Goal: Task Accomplishment & Management: Manage account settings

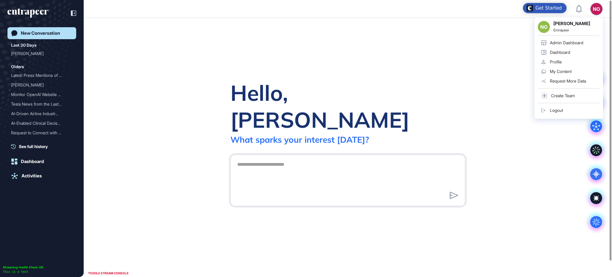
click at [580, 40] on div "Admin Dashboard" at bounding box center [566, 42] width 33 height 5
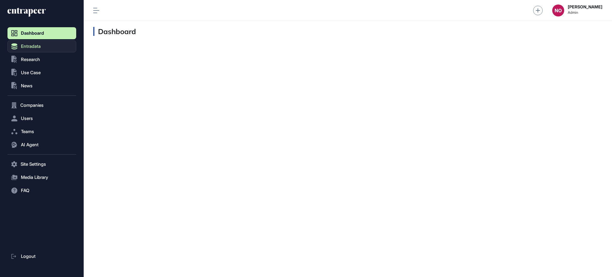
click at [39, 45] on span "Entradata" at bounding box center [31, 46] width 20 height 5
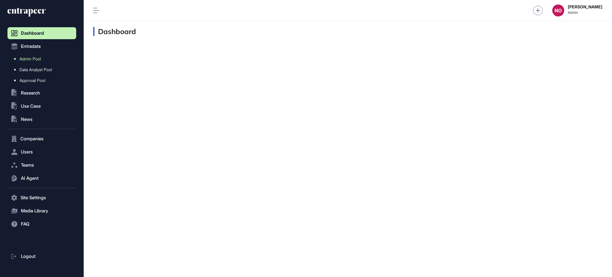
click at [35, 61] on link "Admin Pool" at bounding box center [43, 58] width 66 height 11
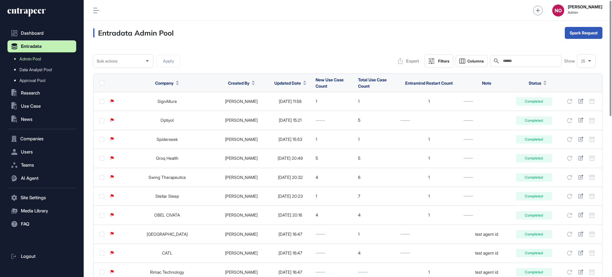
click at [446, 61] on div "Filters" at bounding box center [443, 61] width 11 height 5
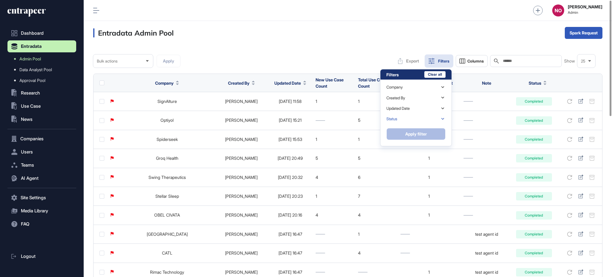
click at [428, 118] on div "Status" at bounding box center [415, 119] width 59 height 10
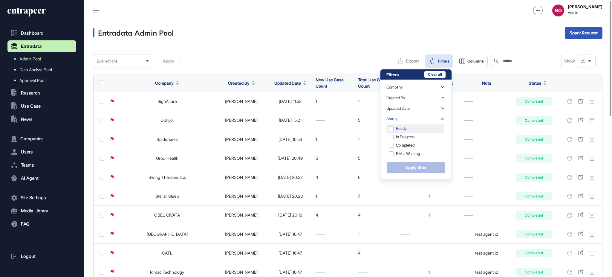
click at [422, 131] on div "Ready" at bounding box center [415, 128] width 58 height 8
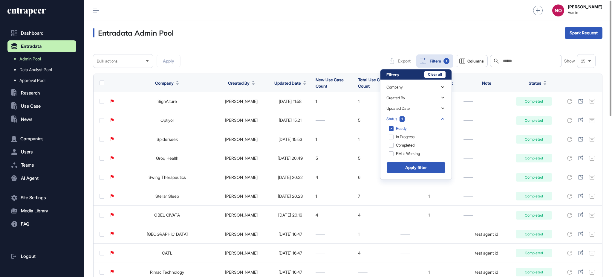
click at [421, 166] on button "Apply filter" at bounding box center [415, 167] width 59 height 12
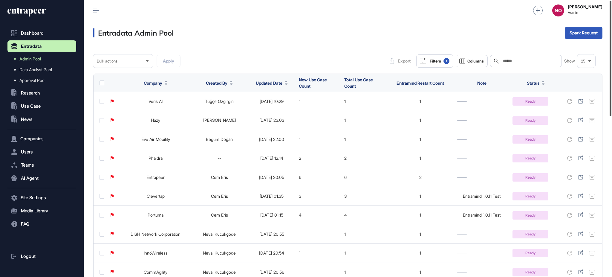
drag, startPoint x: 611, startPoint y: 65, endPoint x: 611, endPoint y: 43, distance: 21.5
click at [611, 43] on div at bounding box center [611, 58] width 2 height 115
click at [287, 84] on icon at bounding box center [286, 83] width 3 height 1
click at [276, 108] on span "Sort Descending" at bounding box center [281, 107] width 24 height 5
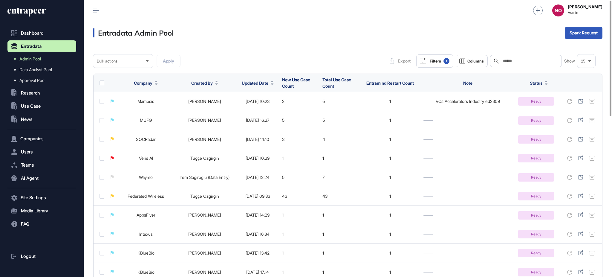
drag, startPoint x: 262, startPoint y: 82, endPoint x: 291, endPoint y: 42, distance: 50.1
click at [292, 41] on div "Entradata Admin Pool Spark Request" at bounding box center [348, 33] width 528 height 24
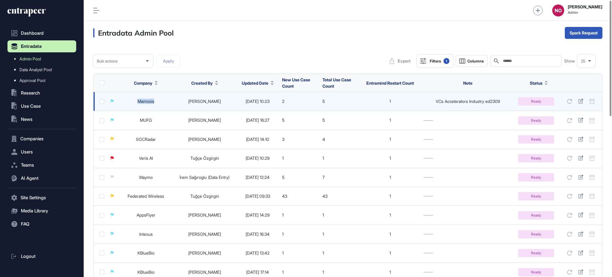
drag, startPoint x: 132, startPoint y: 103, endPoint x: 165, endPoint y: 105, distance: 33.2
click at [165, 105] on td "Mamosis" at bounding box center [146, 101] width 54 height 19
copy link "Mamosis"
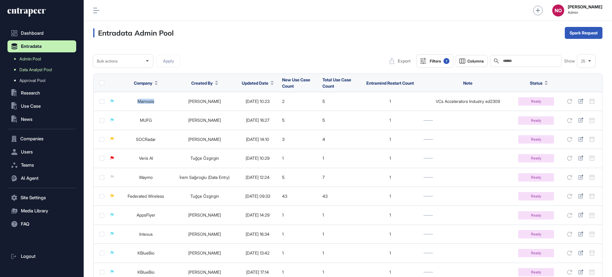
click at [45, 66] on link "Data Analyst Pool" at bounding box center [43, 69] width 66 height 11
drag, startPoint x: 611, startPoint y: 97, endPoint x: 606, endPoint y: 59, distance: 39.0
click at [606, 59] on div "Admin Dashboard Dashboard Profile My Content Request More Data NO Naciye Ozcan …" at bounding box center [348, 138] width 528 height 277
click at [45, 56] on link "Admin Pool" at bounding box center [43, 58] width 66 height 11
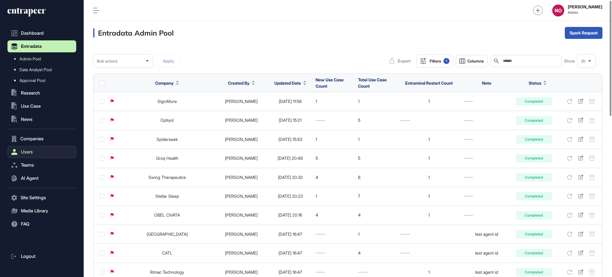
click at [41, 152] on button "Users" at bounding box center [41, 152] width 69 height 12
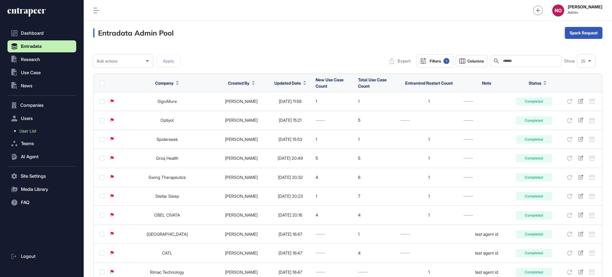
click at [39, 128] on link "User List" at bounding box center [43, 131] width 66 height 11
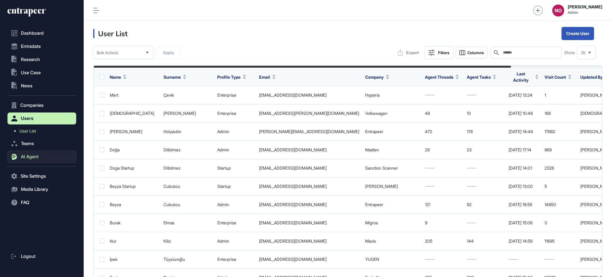
click at [34, 157] on span "AI Agent" at bounding box center [30, 156] width 18 height 5
click at [514, 53] on input "text" at bounding box center [530, 52] width 56 height 5
paste input "****"
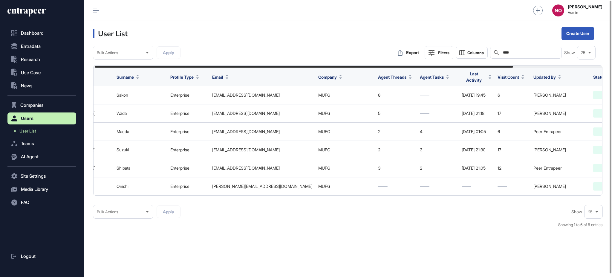
scroll to position [0, 109]
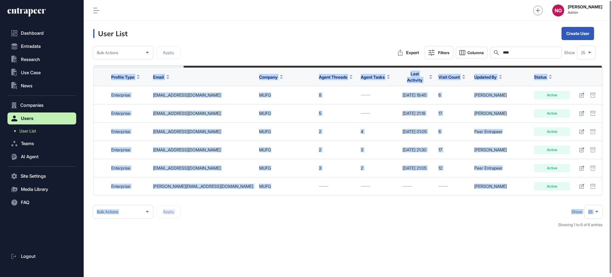
drag, startPoint x: 227, startPoint y: 197, endPoint x: 376, endPoint y: 196, distance: 149.7
click at [373, 198] on div "Bulk Actions Apply Export Filters Columns Search **** Show 25 Name Surname Prof…" at bounding box center [347, 140] width 509 height 188
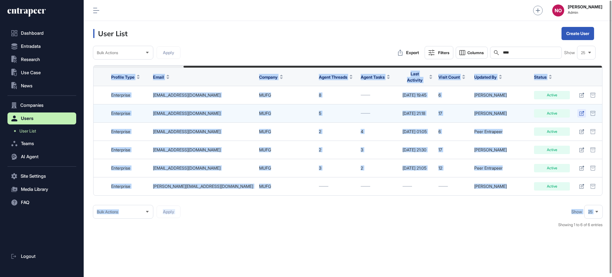
click at [582, 111] on icon at bounding box center [581, 113] width 5 height 5
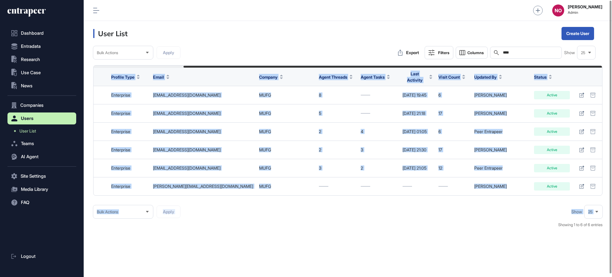
click at [376, 236] on div "User List Create User Bulk Actions Apply Export Filters Columns Search **** Sho…" at bounding box center [348, 150] width 528 height 258
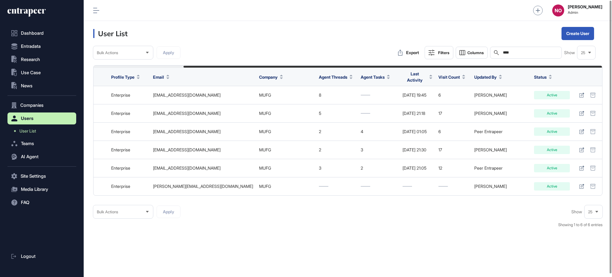
click at [531, 51] on input "****" at bounding box center [530, 52] width 56 height 5
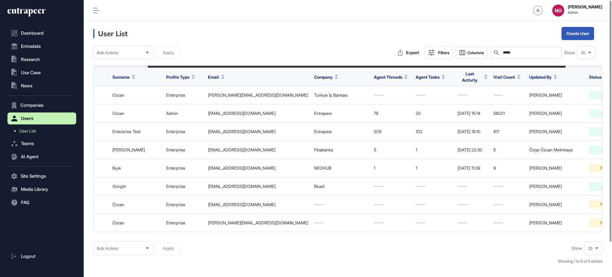
scroll to position [0, 110]
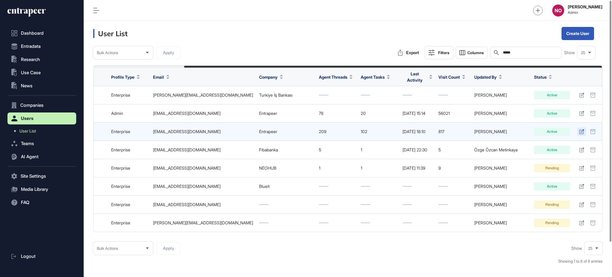
type input "*****"
click at [580, 129] on icon at bounding box center [581, 131] width 5 height 5
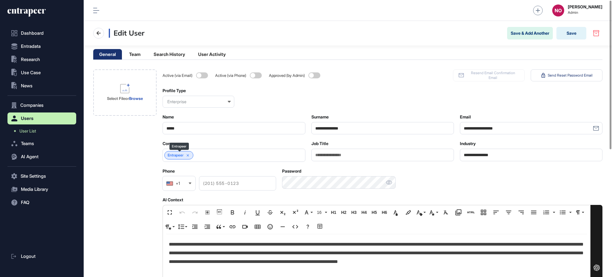
click at [189, 155] on icon at bounding box center [188, 155] width 2 height 2
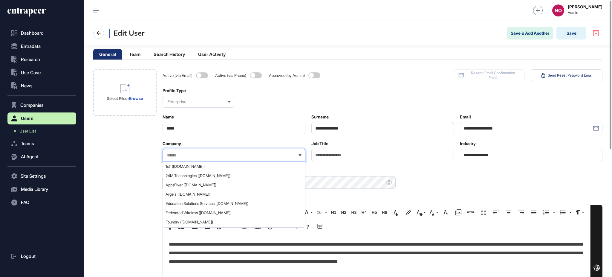
drag, startPoint x: 189, startPoint y: 155, endPoint x: 221, endPoint y: 156, distance: 32.0
click at [221, 156] on input "text" at bounding box center [229, 155] width 127 height 5
paste input "****"
type input "****"
click at [212, 169] on div "MUFG (mufg.jp)" at bounding box center [233, 166] width 141 height 9
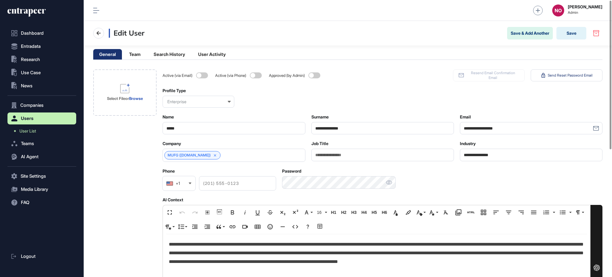
click at [127, 159] on div "Select File or Browse" at bounding box center [124, 269] width 63 height 400
click at [205, 250] on p "**********" at bounding box center [376, 253] width 415 height 26
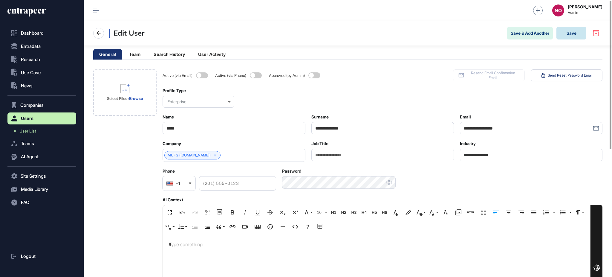
click at [576, 36] on button "Save" at bounding box center [571, 33] width 30 height 13
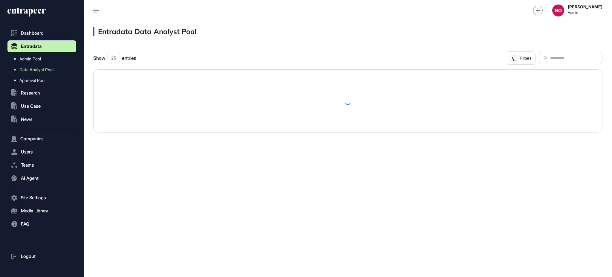
click at [550, 57] on input "text" at bounding box center [574, 58] width 49 height 8
paste input "*******"
type input "*******"
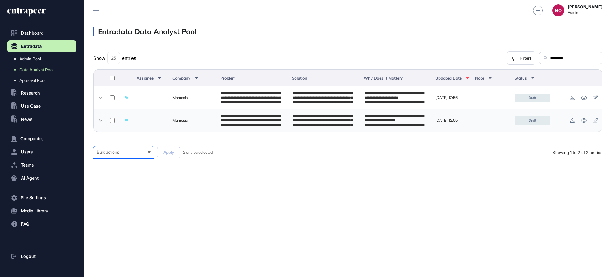
click at [124, 152] on div "Bulk actions" at bounding box center [124, 152] width 54 height 5
click at [0, 0] on div "Published" at bounding box center [0, 0] width 0 height 0
click at [176, 150] on button "Apply" at bounding box center [168, 152] width 23 height 12
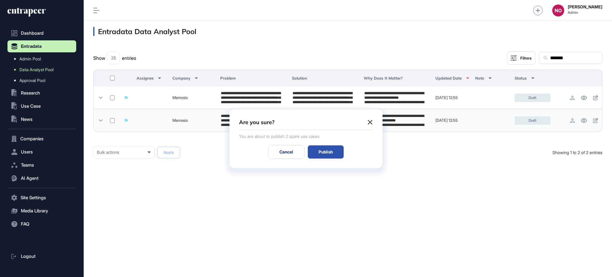
click at [334, 153] on div "Publish" at bounding box center [326, 151] width 36 height 13
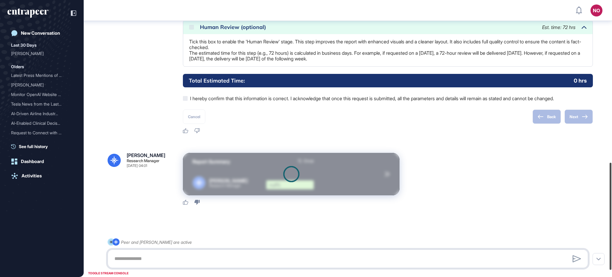
scroll to position [437, 0]
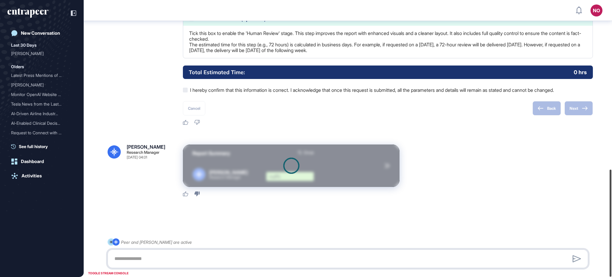
drag, startPoint x: 611, startPoint y: 64, endPoint x: 611, endPoint y: 246, distance: 181.7
click at [611, 246] on div at bounding box center [611, 222] width 2 height 107
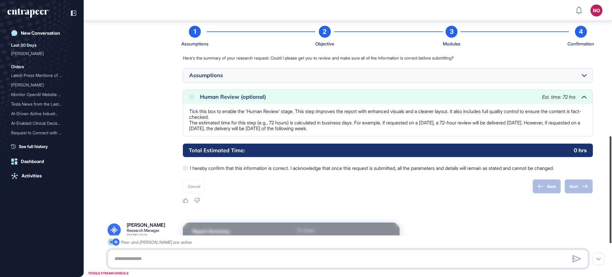
scroll to position [353, 0]
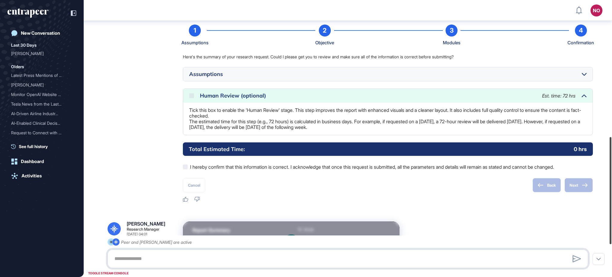
drag, startPoint x: 611, startPoint y: 210, endPoint x: 611, endPoint y: 178, distance: 32.6
click at [611, 178] on div at bounding box center [611, 190] width 2 height 107
click at [585, 78] on div at bounding box center [584, 74] width 5 height 8
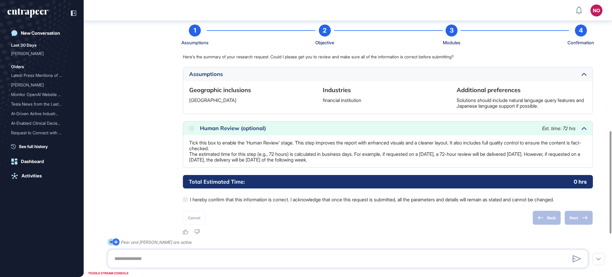
click at [585, 78] on div at bounding box center [584, 74] width 5 height 8
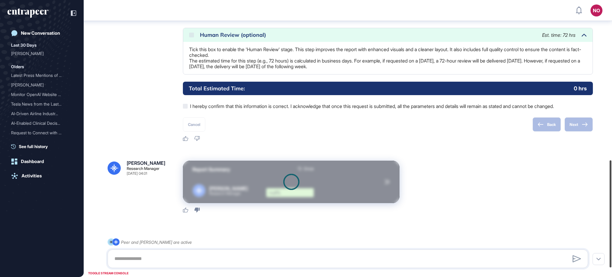
scroll to position [437, 0]
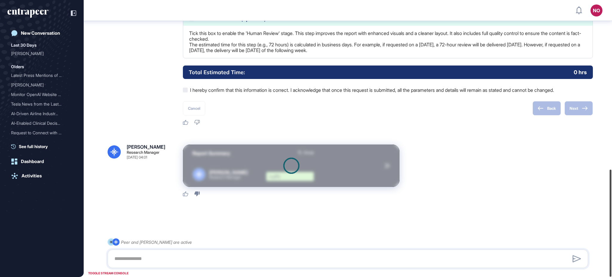
drag, startPoint x: 611, startPoint y: 172, endPoint x: 611, endPoint y: 217, distance: 44.8
click at [611, 217] on div at bounding box center [611, 222] width 2 height 107
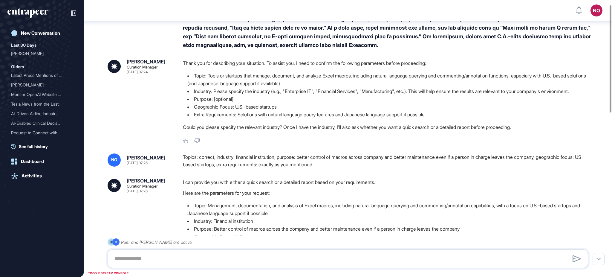
scroll to position [0, 0]
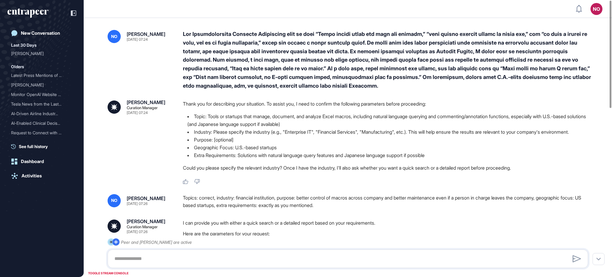
drag, startPoint x: 336, startPoint y: 213, endPoint x: 159, endPoint y: 211, distance: 177.2
click at [159, 209] on div "NO Naciye Ozcan Sep 30, 2025 07:26 Topics: correct, industry: financial institu…" at bounding box center [348, 201] width 481 height 15
copy div "Topics: correct, industry: financial institution, purpose: better control of ma…"
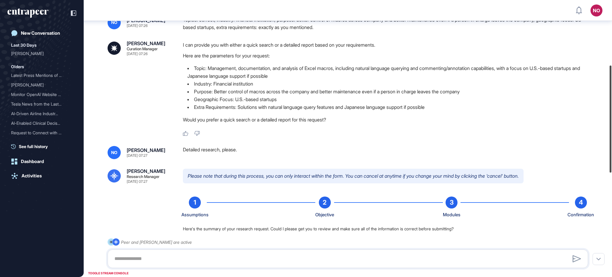
drag, startPoint x: 611, startPoint y: 85, endPoint x: 611, endPoint y: 153, distance: 68.4
click at [611, 154] on div at bounding box center [611, 118] width 2 height 107
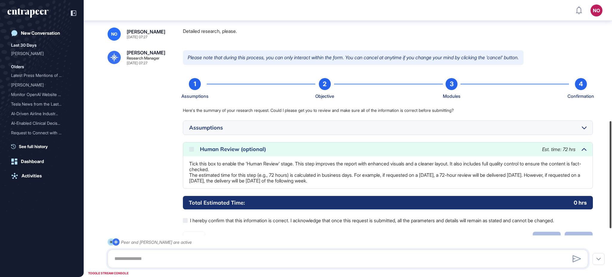
drag, startPoint x: 610, startPoint y: 128, endPoint x: 608, endPoint y: 170, distance: 42.2
click at [610, 170] on div at bounding box center [611, 174] width 2 height 107
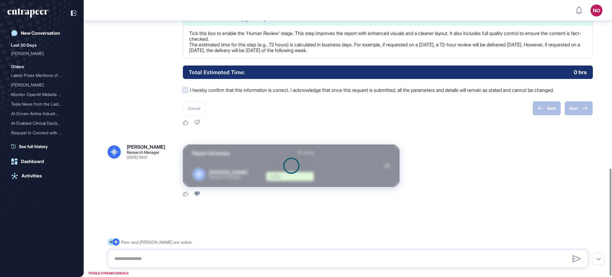
scroll to position [437, 0]
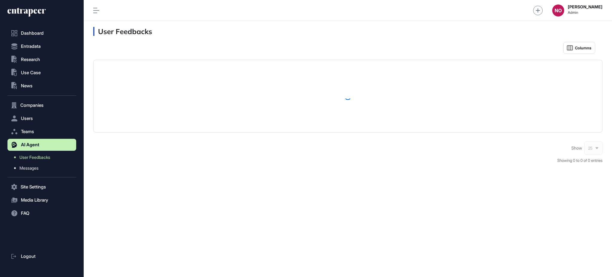
scroll to position [0, 0]
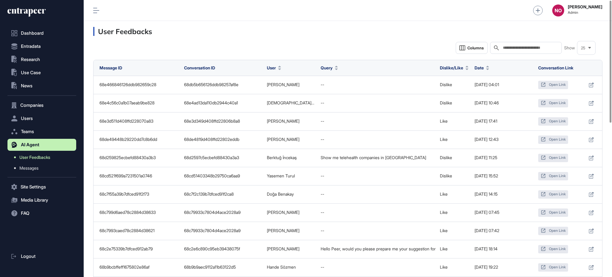
drag, startPoint x: 42, startPoint y: 170, endPoint x: 69, endPoint y: 161, distance: 28.7
click at [42, 170] on link "Messages" at bounding box center [43, 168] width 66 height 11
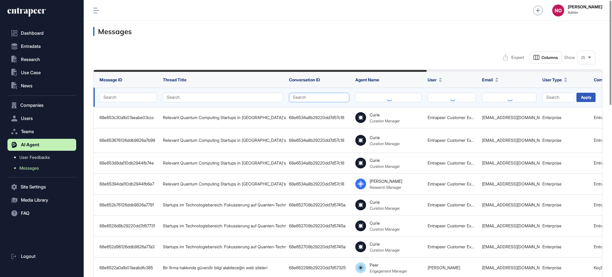
click at [307, 94] on button "Search" at bounding box center [319, 98] width 60 height 10
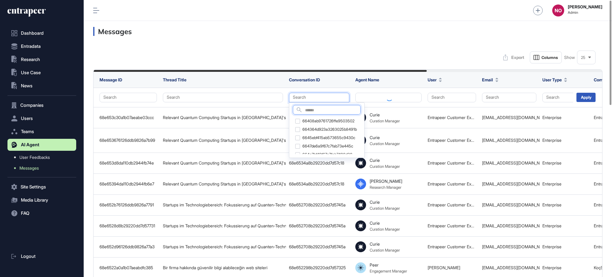
click at [322, 110] on input "text" at bounding box center [332, 110] width 55 height 8
paste input "**********"
type input "**********"
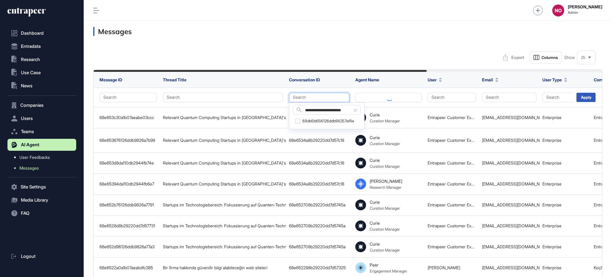
click at [325, 121] on div "68db5b656126ddb98257af8e" at bounding box center [327, 121] width 68 height 8
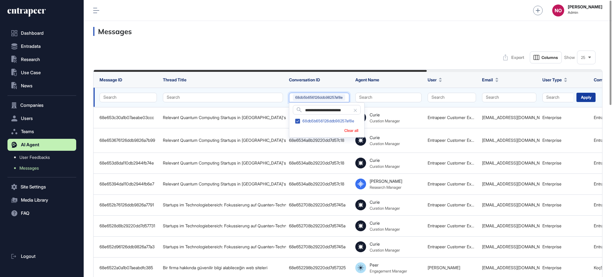
click at [579, 94] on div "Apply" at bounding box center [585, 97] width 19 height 9
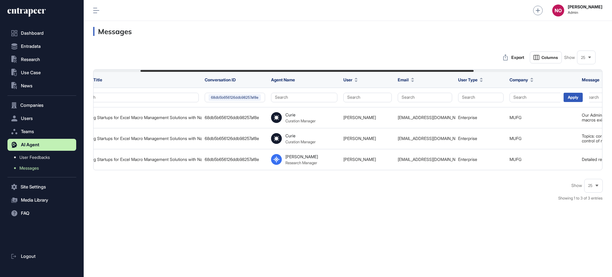
scroll to position [0, 96]
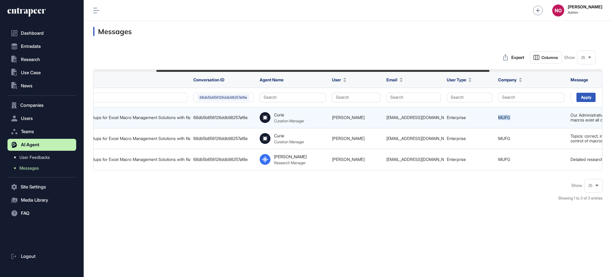
drag, startPoint x: 523, startPoint y: 117, endPoint x: 498, endPoint y: 117, distance: 25.1
click at [498, 117] on td "MUFG" at bounding box center [531, 117] width 72 height 21
copy link "MUFG"
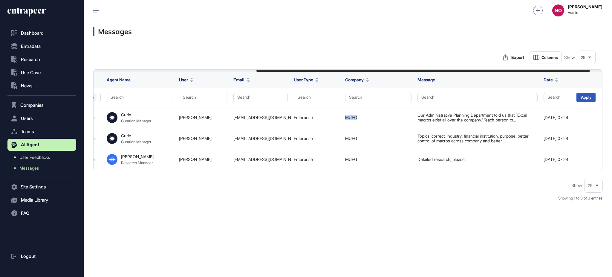
scroll to position [0, 267]
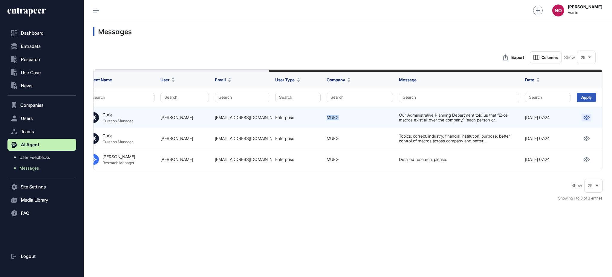
click at [588, 117] on icon at bounding box center [586, 117] width 6 height 4
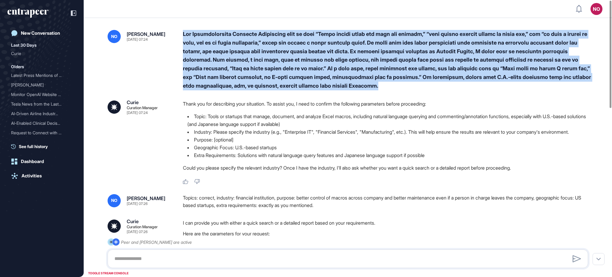
drag, startPoint x: 199, startPoint y: 33, endPoint x: 400, endPoint y: 89, distance: 208.5
click at [400, 89] on div at bounding box center [388, 60] width 410 height 60
copy div "Lor Ipsumdolorsita Consecte Adipiscing elit se doei “Tempo incidi utlab etd mag…"
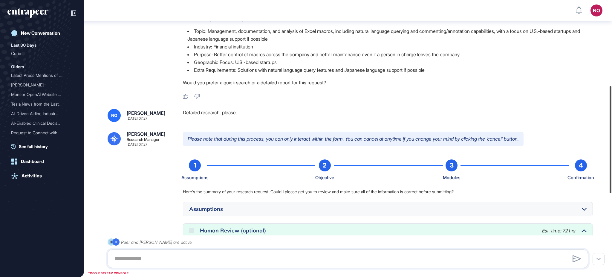
scroll to position [221, 0]
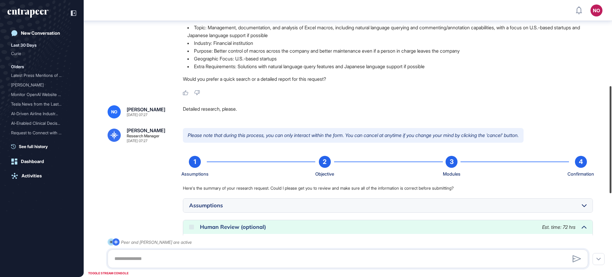
drag, startPoint x: 611, startPoint y: 96, endPoint x: 611, endPoint y: 181, distance: 84.9
click at [611, 181] on div at bounding box center [611, 139] width 2 height 107
click at [195, 116] on div "Detailed research, please." at bounding box center [388, 111] width 410 height 13
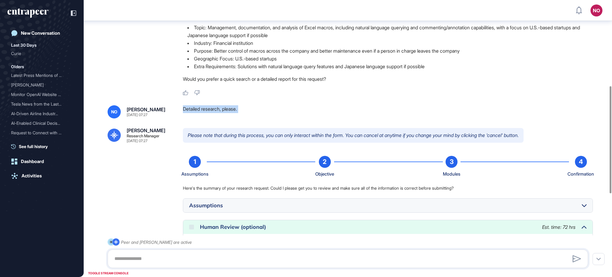
copy div "Detailed research, please."
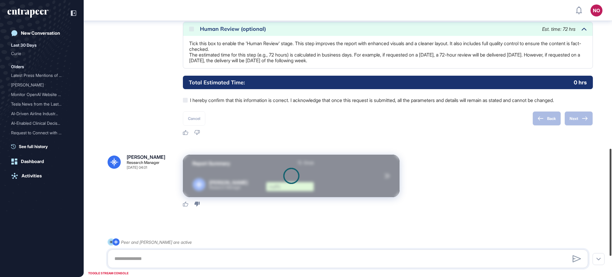
scroll to position [437, 0]
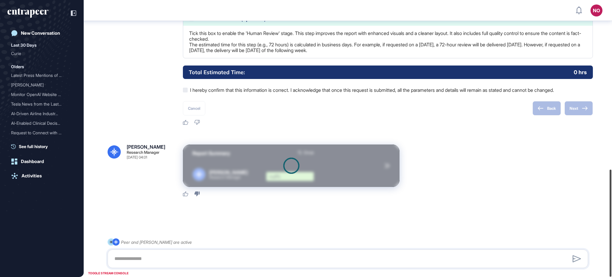
drag, startPoint x: 611, startPoint y: 131, endPoint x: 611, endPoint y: 220, distance: 89.1
click at [611, 220] on div at bounding box center [611, 222] width 2 height 107
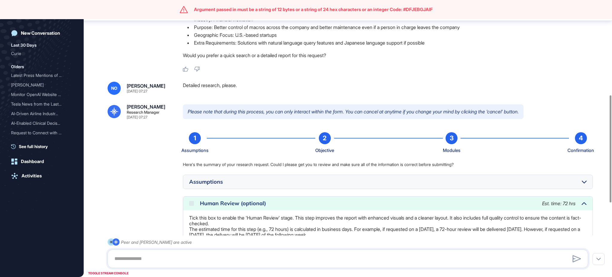
scroll to position [437, 0]
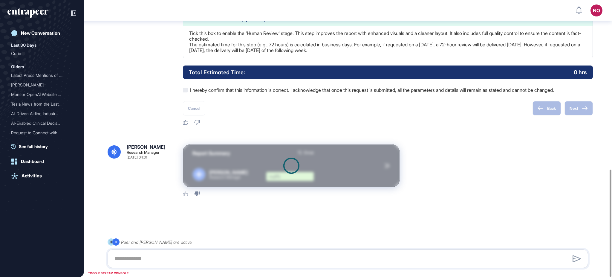
click at [152, 208] on div at bounding box center [348, 218] width 481 height 24
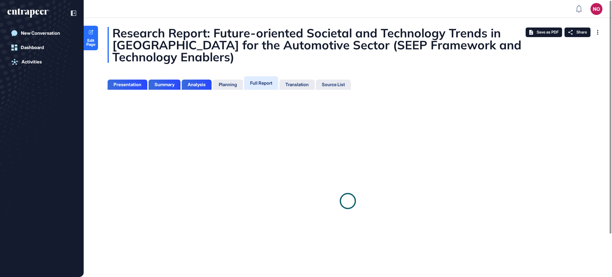
scroll to position [247, 1]
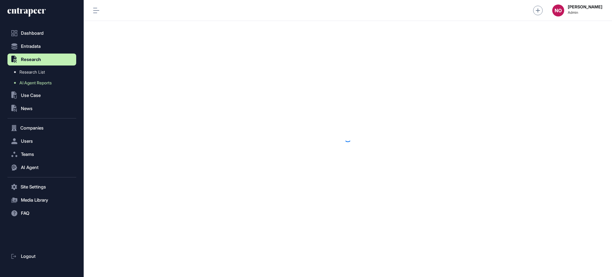
scroll to position [0, 0]
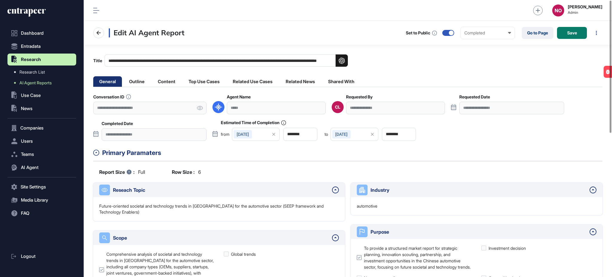
drag, startPoint x: 199, startPoint y: 107, endPoint x: 274, endPoint y: 113, distance: 74.9
click at [199, 107] on icon at bounding box center [200, 108] width 6 height 4
click at [367, 108] on div "**********" at bounding box center [395, 108] width 99 height 12
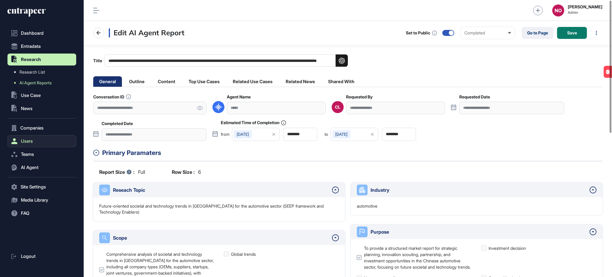
click at [40, 141] on button "Users" at bounding box center [41, 141] width 69 height 12
click at [528, 32] on link "Go to Page" at bounding box center [538, 33] width 32 height 12
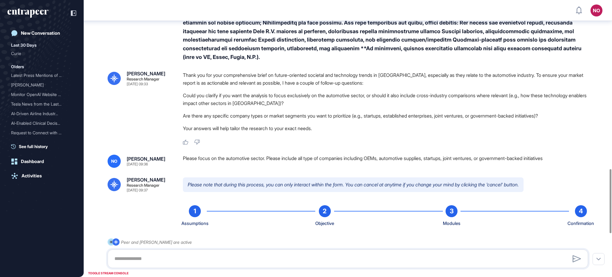
scroll to position [730, 0]
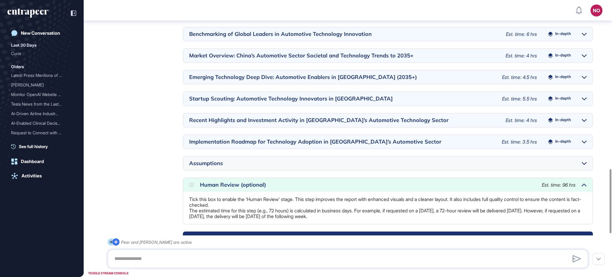
click at [587, 156] on div "Assumptions" at bounding box center [387, 163] width 409 height 14
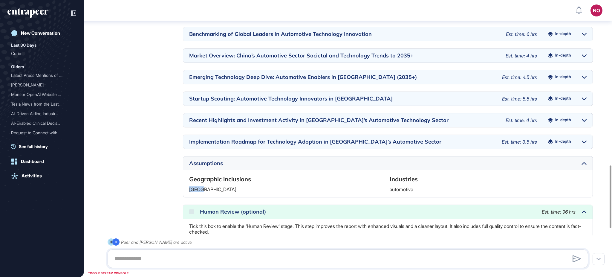
drag, startPoint x: 189, startPoint y: 181, endPoint x: 203, endPoint y: 180, distance: 14.1
click at [203, 180] on div "Geographic inclusions China Industries automotive" at bounding box center [387, 183] width 409 height 27
click at [172, 193] on div "Reese Research Manager Sep 11, 2025 09:37 Please note that during this process,…" at bounding box center [348, 126] width 481 height 383
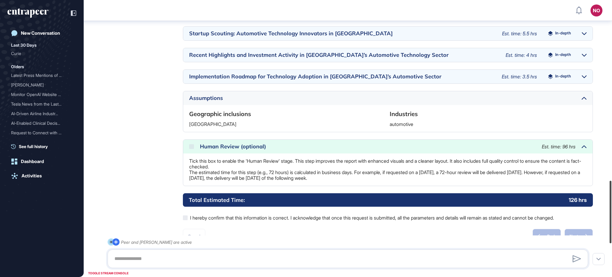
scroll to position [797, 0]
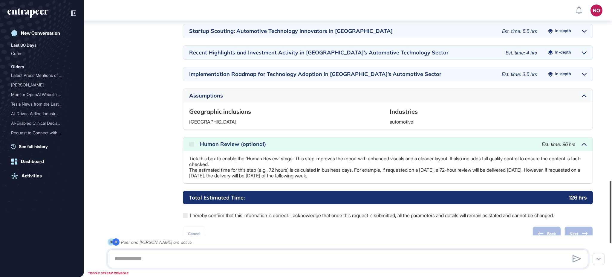
drag, startPoint x: 611, startPoint y: 207, endPoint x: 611, endPoint y: 222, distance: 15.2
click at [611, 222] on div at bounding box center [611, 211] width 2 height 62
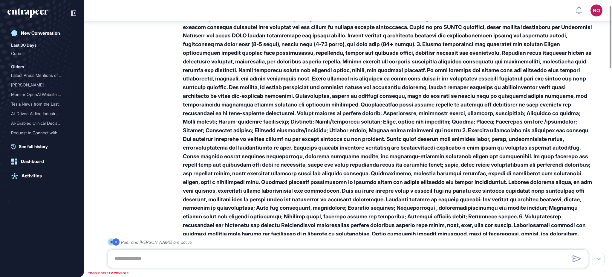
scroll to position [0, 0]
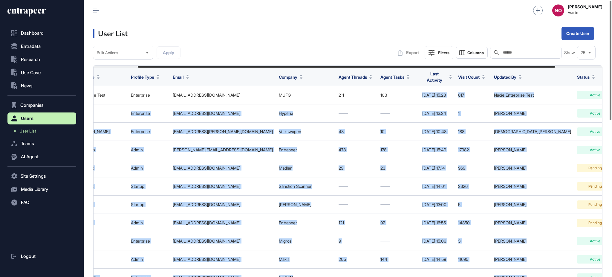
scroll to position [0, 111]
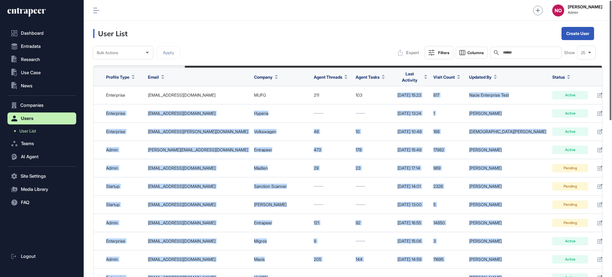
drag, startPoint x: 506, startPoint y: 98, endPoint x: 611, endPoint y: 94, distance: 105.2
click at [611, 94] on div "Admin Dashboard Dashboard Profile My Content Request More Data NO Naciye Ozcan …" at bounding box center [348, 138] width 528 height 277
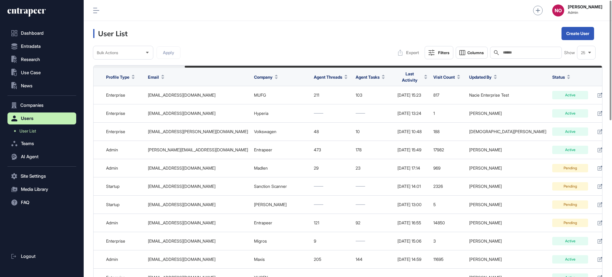
click at [344, 52] on div "Bulk Actions Apply Export Filters Columns Search Show 25" at bounding box center [347, 52] width 509 height 13
click at [291, 48] on div "Bulk Actions Apply Export Filters Columns Search Show 25" at bounding box center [347, 52] width 509 height 13
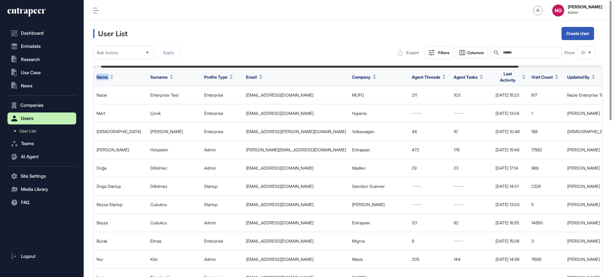
scroll to position [0, 0]
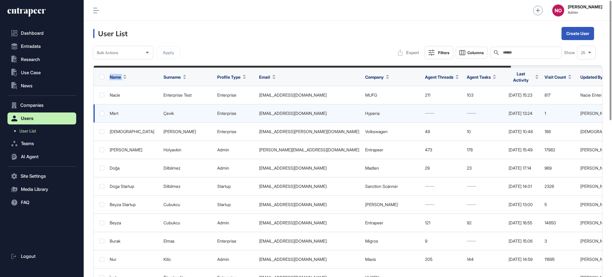
drag, startPoint x: 231, startPoint y: 66, endPoint x: 135, endPoint y: 109, distance: 105.4
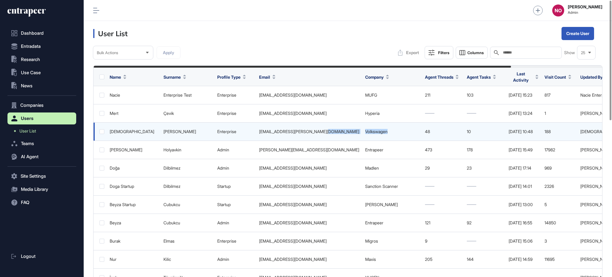
drag, startPoint x: 357, startPoint y: 127, endPoint x: 389, endPoint y: 128, distance: 32.0
click at [389, 128] on tr "Christian Lucas enterprise christian.lucas@volkswagen.de Volkswagen 48 10 Oct 0…" at bounding box center [413, 132] width 638 height 18
copy tr "Volkswagen"
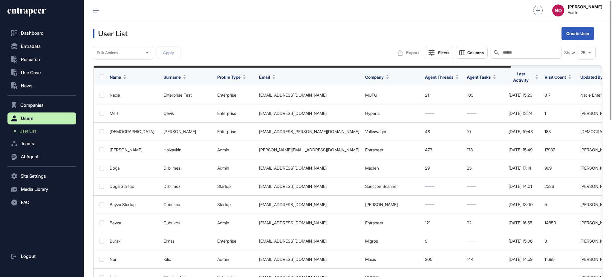
scroll to position [0, 111]
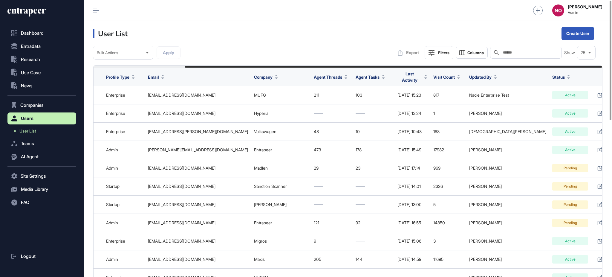
drag, startPoint x: 408, startPoint y: 68, endPoint x: 475, endPoint y: 68, distance: 67.2
click at [475, 68] on div at bounding box center [348, 66] width 509 height 2
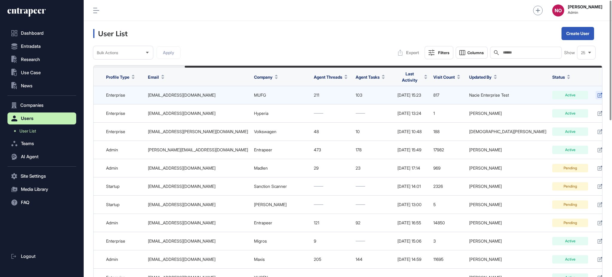
click at [597, 94] on icon at bounding box center [599, 95] width 5 height 5
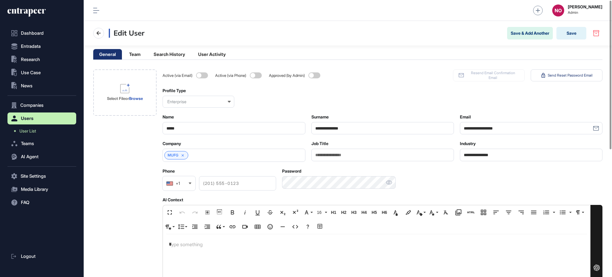
click at [210, 156] on div "MUFG" at bounding box center [234, 155] width 143 height 13
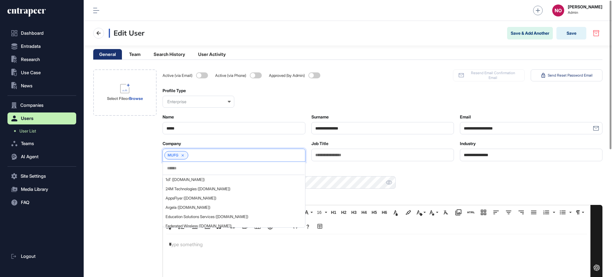
click at [199, 167] on input "text" at bounding box center [233, 168] width 134 height 5
paste input "**********"
type input "**********"
click at [199, 189] on span "Volkswagen (vw.com)" at bounding box center [234, 188] width 136 height 4
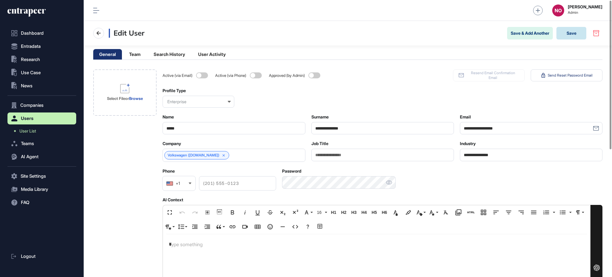
click at [572, 33] on button "Save" at bounding box center [571, 33] width 30 height 13
click at [99, 32] on icon at bounding box center [98, 33] width 7 height 7
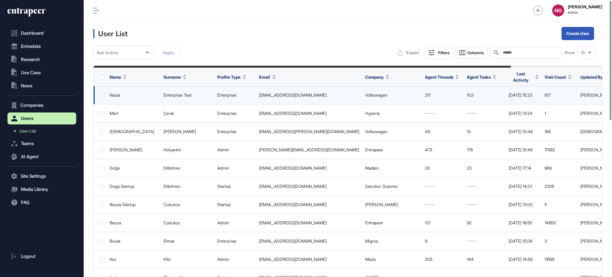
click at [378, 92] on link "Volkswagen" at bounding box center [376, 94] width 22 height 5
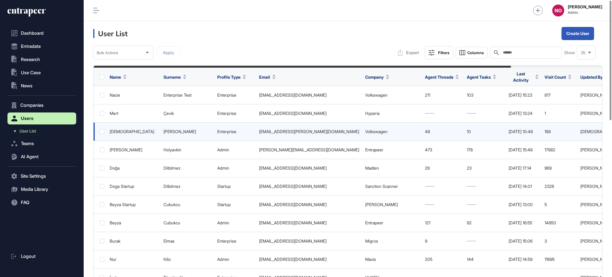
click at [372, 129] on link "Volkswagen" at bounding box center [376, 131] width 22 height 5
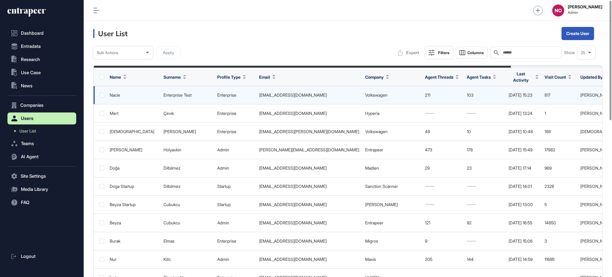
click at [378, 92] on link "Volkswagen" at bounding box center [376, 94] width 22 height 5
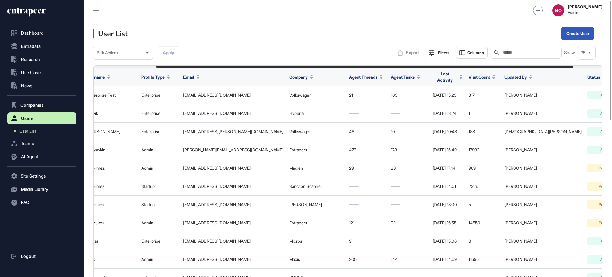
scroll to position [0, 111]
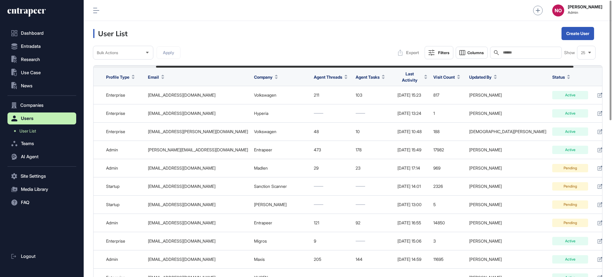
drag, startPoint x: 482, startPoint y: 66, endPoint x: 573, endPoint y: 66, distance: 91.4
click at [573, 66] on div at bounding box center [364, 67] width 417 height 2
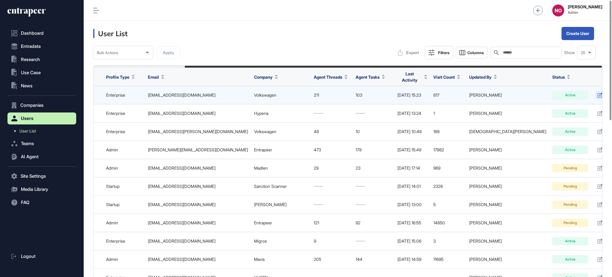
click at [597, 93] on icon at bounding box center [599, 95] width 5 height 5
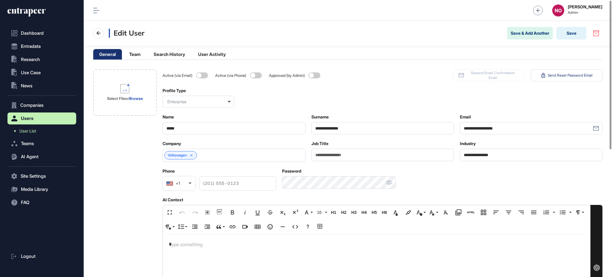
click at [218, 152] on div "Volkswagen" at bounding box center [234, 155] width 143 height 13
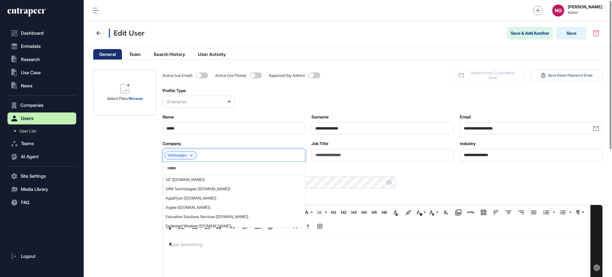
click at [203, 166] on input "text" at bounding box center [233, 168] width 134 height 5
paste input "**********"
type input "**********"
click at [209, 205] on div "Volkswagen (volkswagen.de)" at bounding box center [233, 207] width 141 height 9
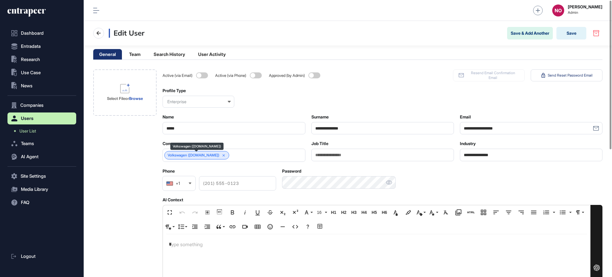
click at [190, 155] on link "Volkswagen (volkswagen.de)" at bounding box center [194, 155] width 52 height 4
click at [572, 34] on button "Save" at bounding box center [571, 33] width 30 height 13
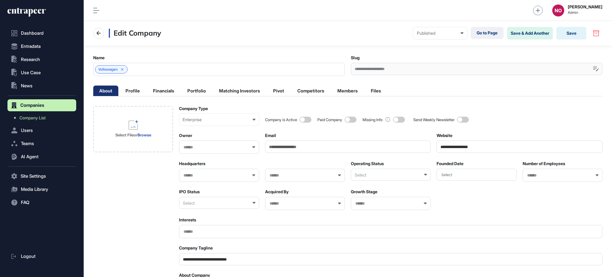
scroll to position [0, 2]
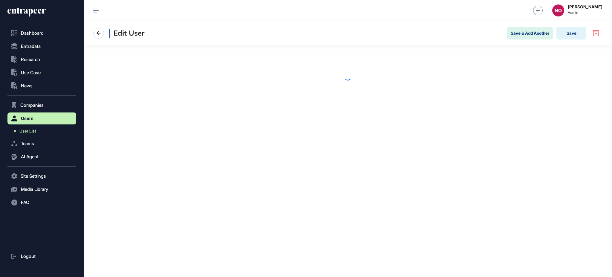
scroll to position [0, 0]
click at [36, 132] on span "User List" at bounding box center [27, 130] width 17 height 5
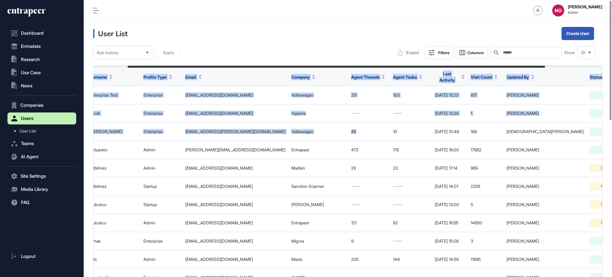
scroll to position [0, 111]
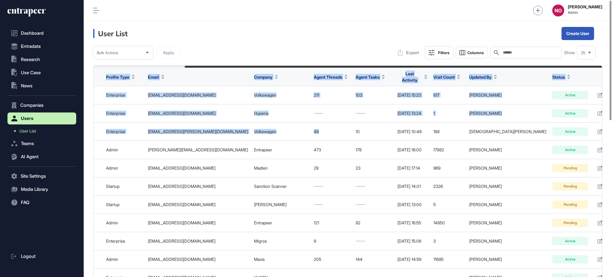
drag, startPoint x: 552, startPoint y: 128, endPoint x: 611, endPoint y: 128, distance: 59.2
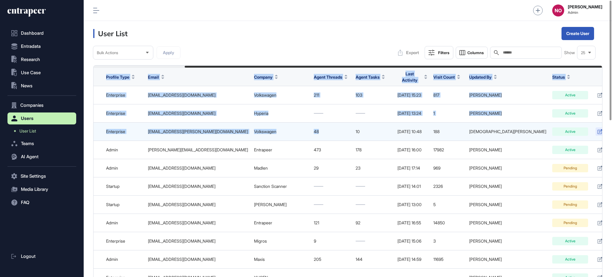
click at [597, 129] on icon at bounding box center [599, 131] width 5 height 5
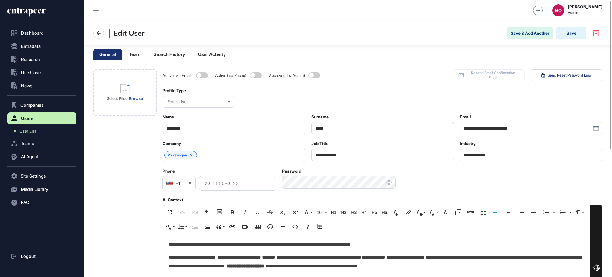
click at [244, 243] on p "**********" at bounding box center [376, 244] width 415 height 9
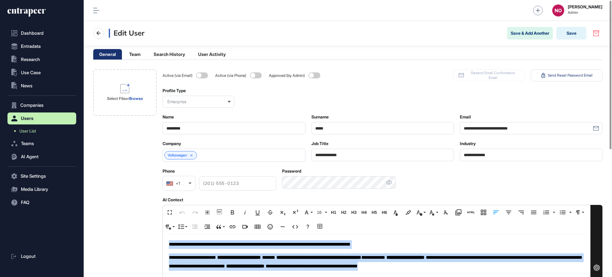
copy div "**********"
click at [36, 132] on span "User List" at bounding box center [27, 130] width 17 height 5
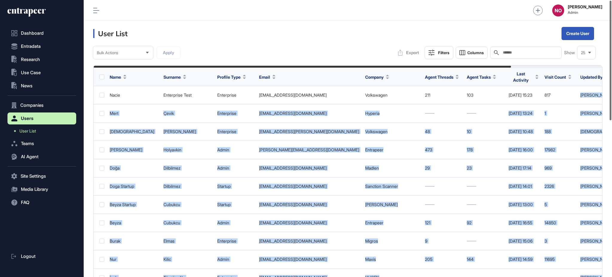
scroll to position [0, 111]
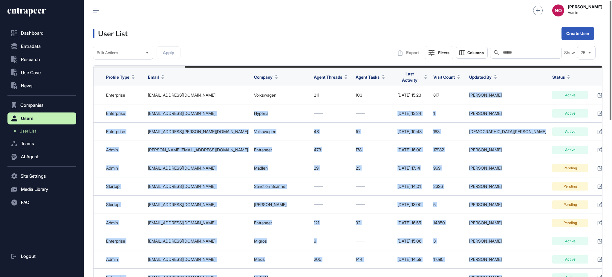
drag, startPoint x: 581, startPoint y: 94, endPoint x: 611, endPoint y: 90, distance: 30.8
click at [611, 90] on div "Admin Dashboard Dashboard Profile My Content Request More Data NO Naciye Ozcan …" at bounding box center [348, 138] width 528 height 277
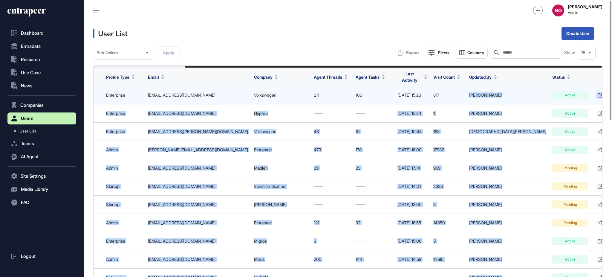
click at [597, 93] on icon at bounding box center [599, 95] width 5 height 5
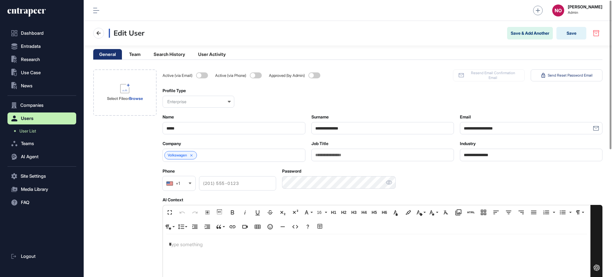
click at [205, 250] on div "*" at bounding box center [376, 275] width 427 height 83
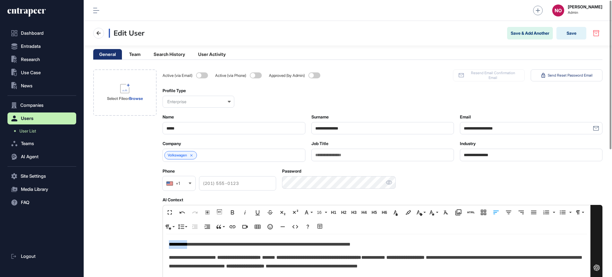
drag, startPoint x: 190, startPoint y: 244, endPoint x: 142, endPoint y: 244, distance: 48.1
click at [142, 244] on div "**********" at bounding box center [347, 269] width 509 height 400
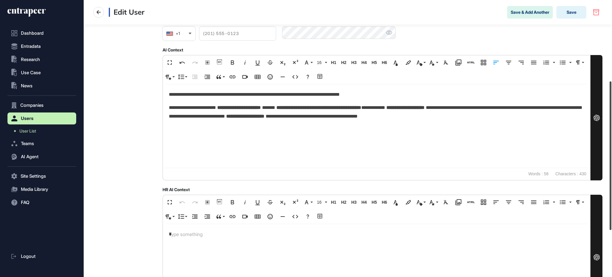
scroll to position [150, 0]
drag, startPoint x: 611, startPoint y: 118, endPoint x: 611, endPoint y: 199, distance: 80.7
click at [611, 199] on div at bounding box center [611, 155] width 2 height 149
drag, startPoint x: 175, startPoint y: 110, endPoint x: 162, endPoint y: 110, distance: 13.7
click at [162, 110] on div "**********" at bounding box center [347, 119] width 509 height 400
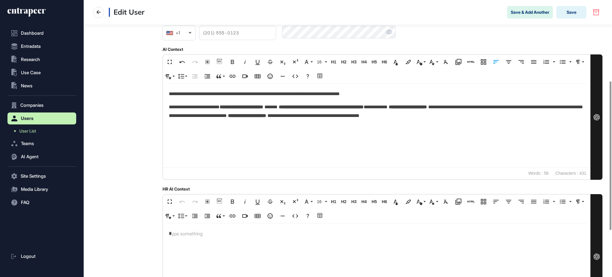
click at [293, 116] on span "**********" at bounding box center [376, 111] width 414 height 13
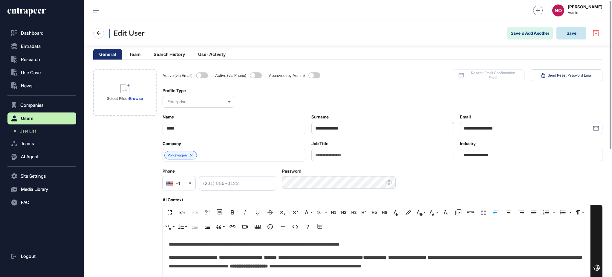
click at [572, 32] on button "Save" at bounding box center [571, 33] width 30 height 13
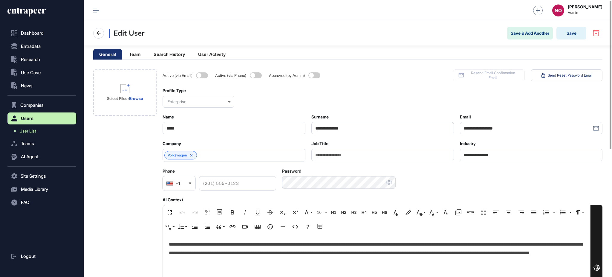
click at [35, 130] on span "User List" at bounding box center [27, 130] width 17 height 5
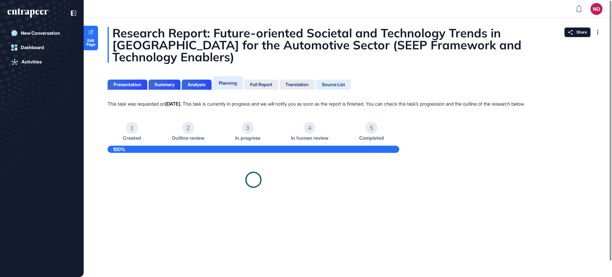
click at [342, 85] on div "Source List" at bounding box center [333, 84] width 23 height 5
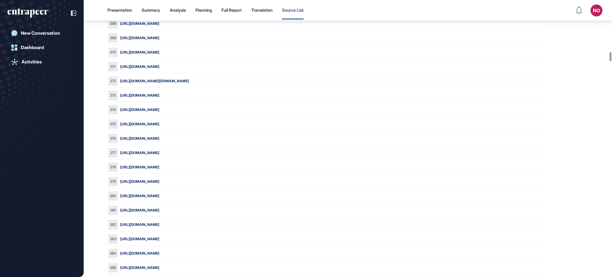
scroll to position [5577, 0]
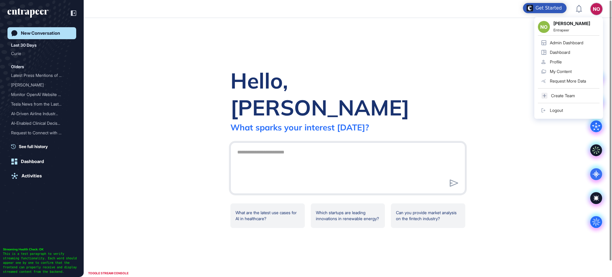
click at [562, 42] on div "Admin Dashboard" at bounding box center [566, 42] width 33 height 5
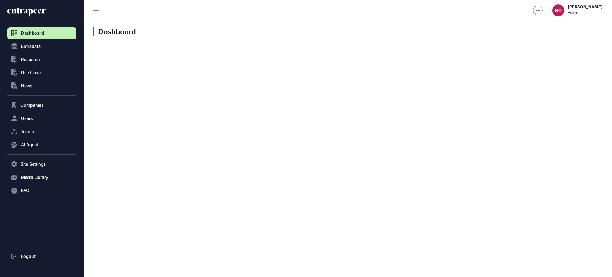
scroll to position [0, 0]
drag, startPoint x: 44, startPoint y: 43, endPoint x: 44, endPoint y: 49, distance: 6.0
click at [44, 43] on button "Entradata" at bounding box center [41, 46] width 69 height 12
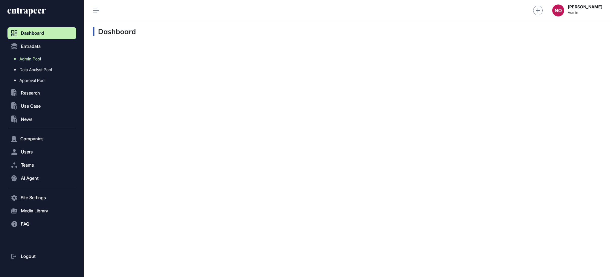
click at [41, 56] on span "Admin Pool" at bounding box center [30, 58] width 22 height 5
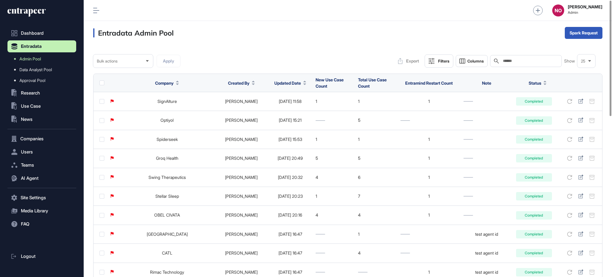
click at [303, 83] on icon at bounding box center [304, 83] width 3 height 1
click at [293, 106] on span "Sort Descending" at bounding box center [287, 107] width 24 height 5
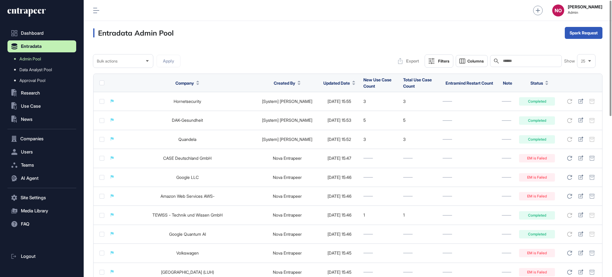
click at [438, 61] on div "Filters" at bounding box center [443, 61] width 11 height 5
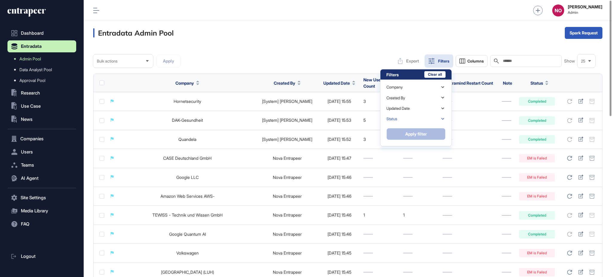
click at [414, 120] on div "Status" at bounding box center [415, 119] width 59 height 10
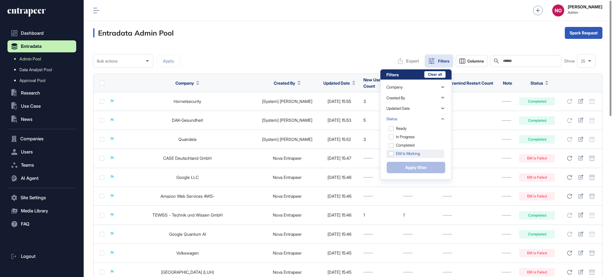
click at [406, 152] on div "EM is Working" at bounding box center [415, 153] width 58 height 8
click at [404, 165] on button "Apply filter" at bounding box center [415, 167] width 59 height 12
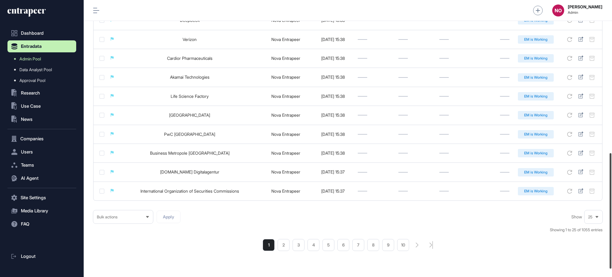
scroll to position [366, 0]
drag, startPoint x: 611, startPoint y: 90, endPoint x: 611, endPoint y: 242, distance: 152.4
click at [611, 242] on div at bounding box center [611, 210] width 2 height 115
click at [282, 246] on li "2" at bounding box center [284, 244] width 12 height 12
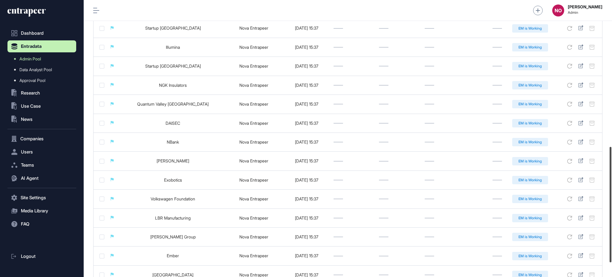
scroll to position [385, 0]
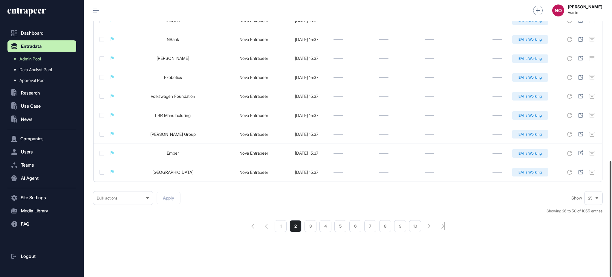
drag, startPoint x: 611, startPoint y: 66, endPoint x: 611, endPoint y: 253, distance: 187.1
click at [611, 253] on div at bounding box center [611, 218] width 2 height 115
click at [309, 227] on li "3" at bounding box center [311, 226] width 12 height 12
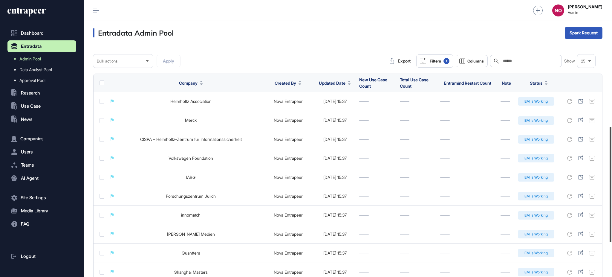
scroll to position [385, 0]
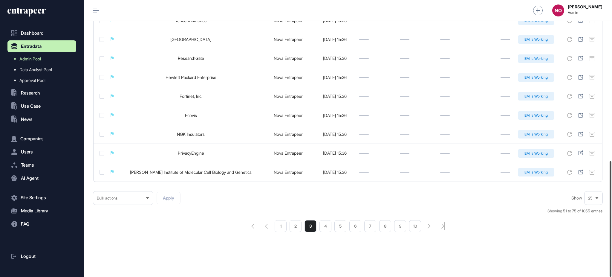
drag, startPoint x: 611, startPoint y: 65, endPoint x: 611, endPoint y: 248, distance: 182.6
click at [611, 248] on div at bounding box center [611, 218] width 2 height 115
click at [321, 224] on li "4" at bounding box center [325, 226] width 12 height 12
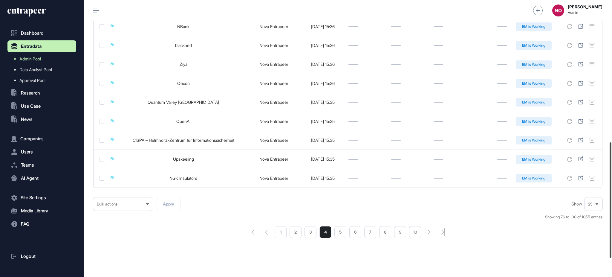
scroll to position [385, 0]
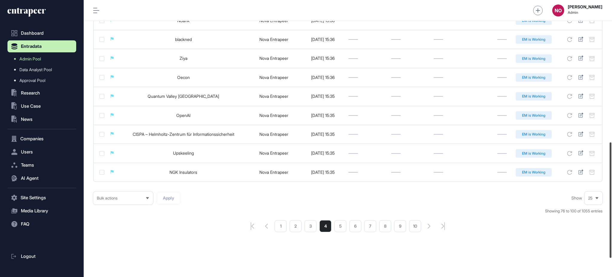
drag, startPoint x: 611, startPoint y: 60, endPoint x: 611, endPoint y: 222, distance: 162.0
click at [611, 222] on div at bounding box center [611, 199] width 2 height 115
click at [339, 228] on li "5" at bounding box center [340, 226] width 12 height 12
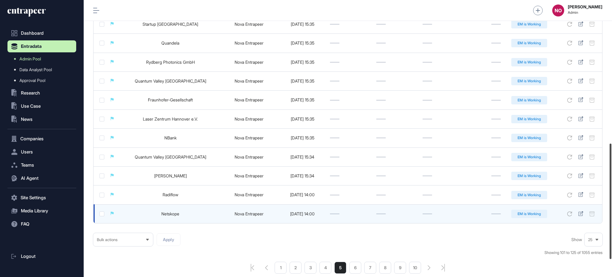
drag, startPoint x: 611, startPoint y: 71, endPoint x: 474, endPoint y: 210, distance: 195.9
click at [611, 214] on div at bounding box center [611, 200] width 2 height 115
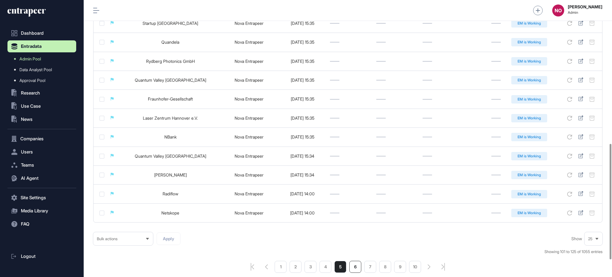
click at [359, 263] on li "6" at bounding box center [355, 267] width 12 height 12
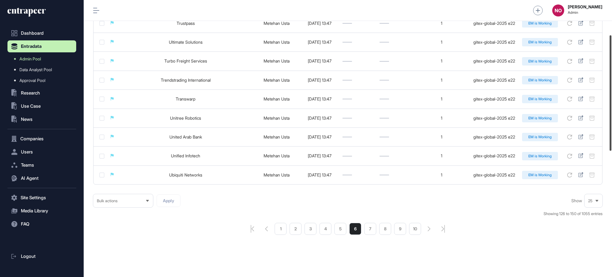
scroll to position [385, 0]
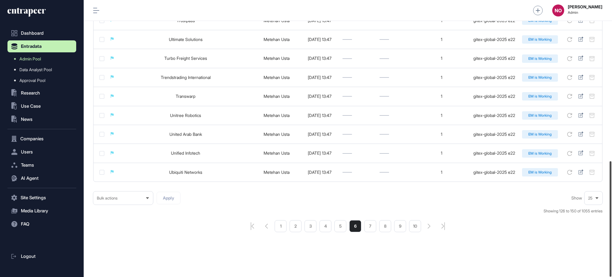
drag, startPoint x: 611, startPoint y: 51, endPoint x: 611, endPoint y: 216, distance: 164.7
click at [611, 216] on div at bounding box center [611, 218] width 2 height 115
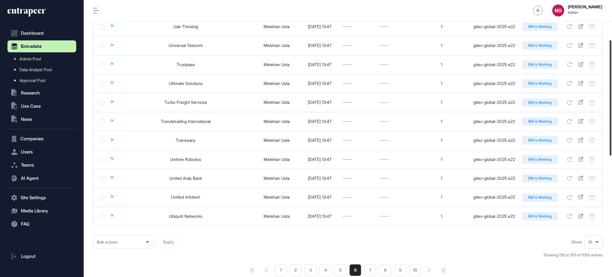
drag, startPoint x: 611, startPoint y: 195, endPoint x: 550, endPoint y: 220, distance: 66.1
click at [610, 155] on div at bounding box center [611, 97] width 2 height 115
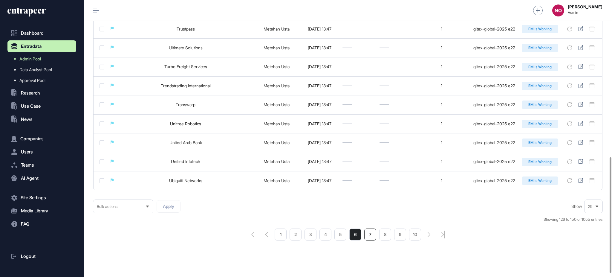
click at [367, 237] on li "7" at bounding box center [370, 234] width 12 height 12
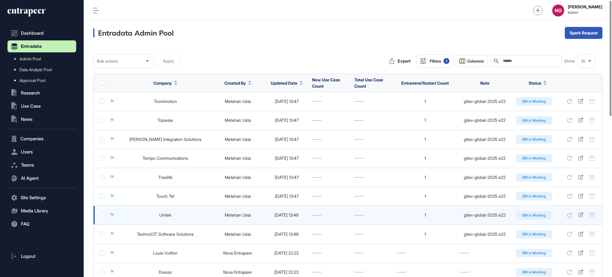
scroll to position [385, 0]
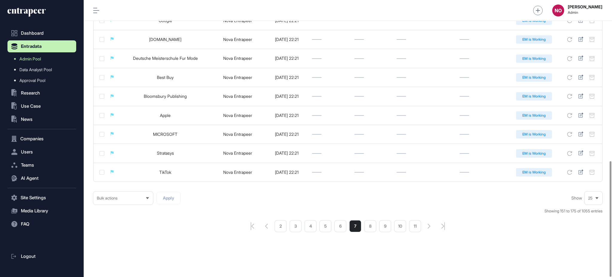
click at [374, 227] on li "8" at bounding box center [370, 226] width 12 height 12
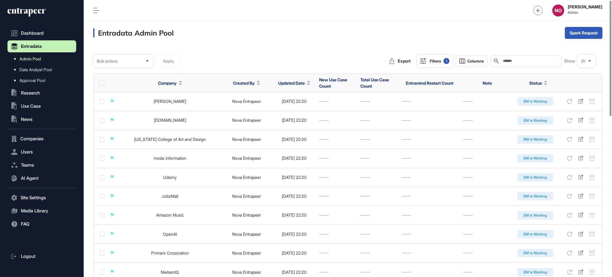
click at [53, 57] on link "Admin Pool" at bounding box center [43, 58] width 66 height 11
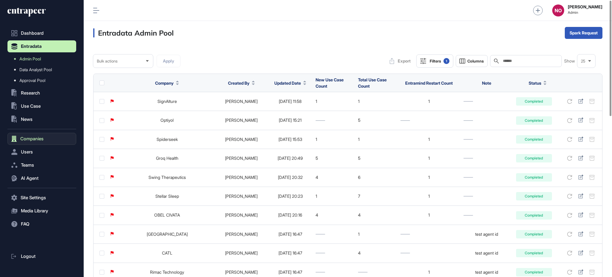
click at [42, 137] on span "Companies" at bounding box center [31, 138] width 23 height 5
drag, startPoint x: 36, startPoint y: 60, endPoint x: 74, endPoint y: 56, distance: 38.1
click at [36, 60] on span "Admin Pool" at bounding box center [30, 58] width 22 height 5
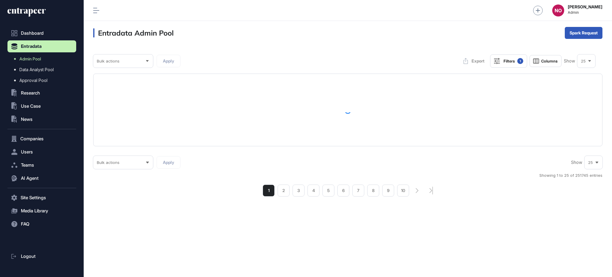
click at [510, 62] on div "Filters 1" at bounding box center [514, 61] width 20 height 6
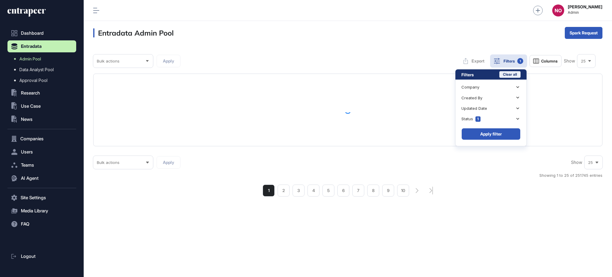
click at [506, 77] on button "Clear all" at bounding box center [509, 74] width 21 height 7
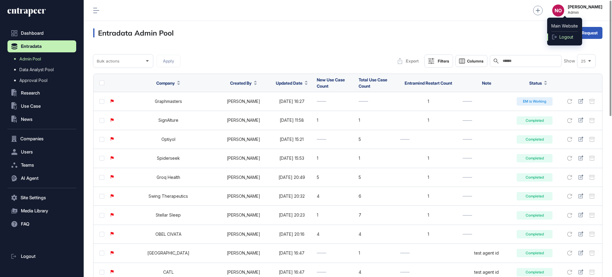
click at [564, 36] on span "Logout" at bounding box center [566, 37] width 14 height 5
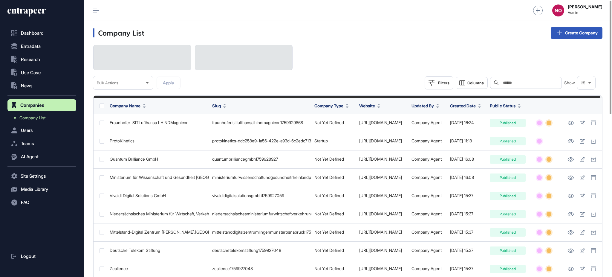
click at [530, 83] on input "text" at bounding box center [530, 82] width 56 height 5
paste input "**********"
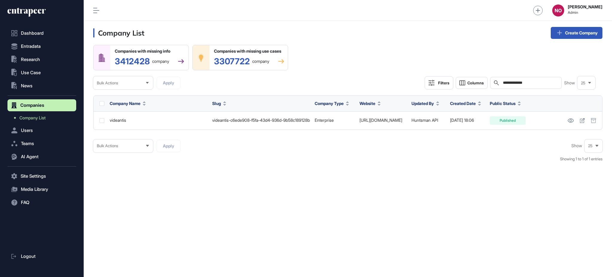
click at [520, 82] on input "**********" at bounding box center [530, 82] width 56 height 5
paste input "****"
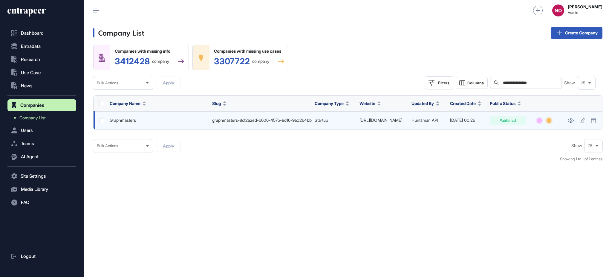
type input "**********"
click at [402, 123] on link "https://www.graphmasters.net/en/" at bounding box center [380, 119] width 43 height 5
click at [581, 123] on icon at bounding box center [582, 120] width 5 height 5
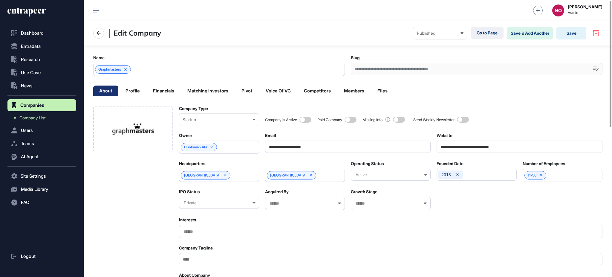
drag, startPoint x: 498, startPoint y: 142, endPoint x: 369, endPoint y: 145, distance: 129.1
paste input "**"
click at [459, 145] on input "**********" at bounding box center [520, 146] width 166 height 12
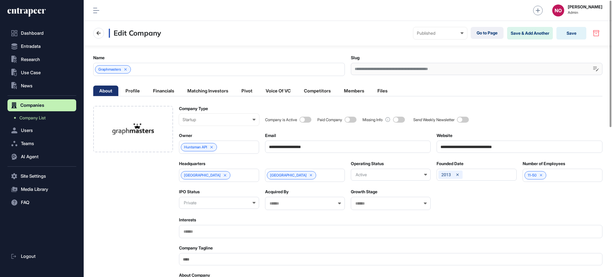
click at [459, 145] on input "**********" at bounding box center [520, 146] width 166 height 12
paste input "url"
type input "**********"
click at [568, 34] on button "Save" at bounding box center [571, 33] width 30 height 13
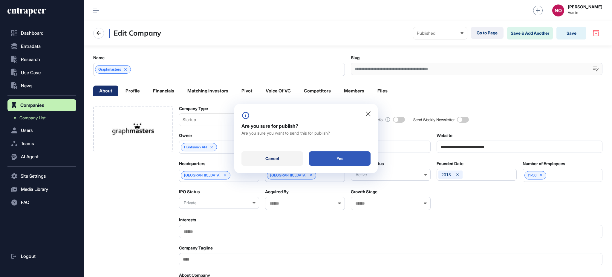
click at [286, 159] on div "Cancel" at bounding box center [272, 158] width 62 height 14
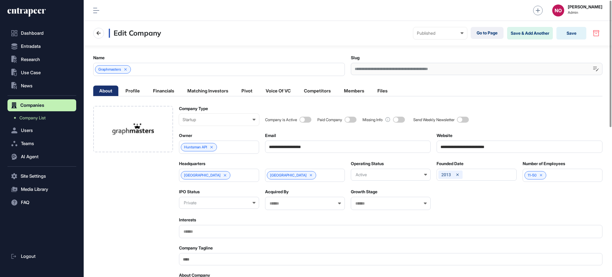
click at [304, 116] on div "Company is Active Paid Company Missing Info Send Weekly Newsletter" at bounding box center [433, 116] width 337 height 20
click at [309, 120] on span at bounding box center [305, 120] width 12 height 6
click at [567, 33] on button "Save" at bounding box center [571, 33] width 30 height 13
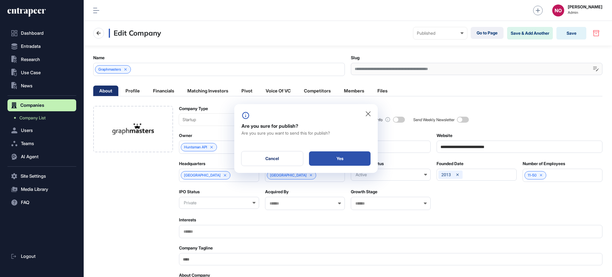
click at [336, 160] on div "Yes" at bounding box center [340, 158] width 62 height 14
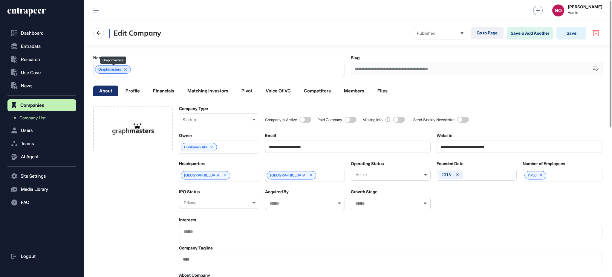
click at [111, 69] on span "Graphmasters" at bounding box center [109, 69] width 23 height 4
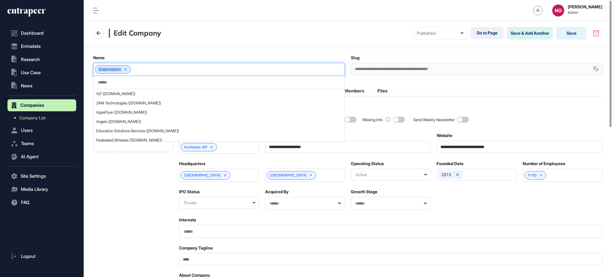
click at [111, 69] on span "Graphmasters" at bounding box center [109, 69] width 23 height 4
copy span "Graphmasters"
click at [43, 47] on button "Entradata" at bounding box center [41, 46] width 69 height 12
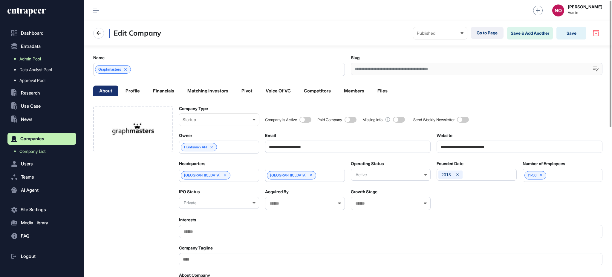
click at [39, 56] on span "Admin Pool" at bounding box center [30, 58] width 22 height 5
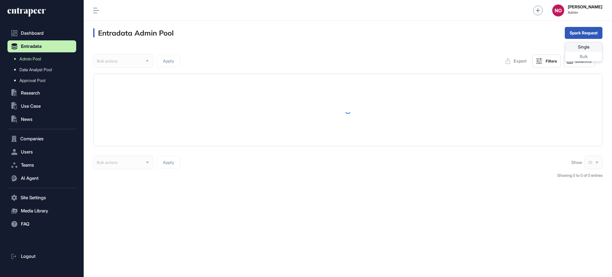
click at [580, 45] on div "Single" at bounding box center [583, 47] width 37 height 10
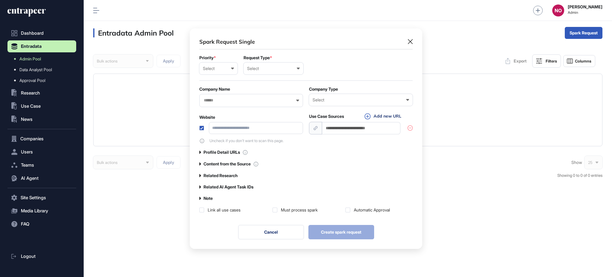
scroll to position [0, 2]
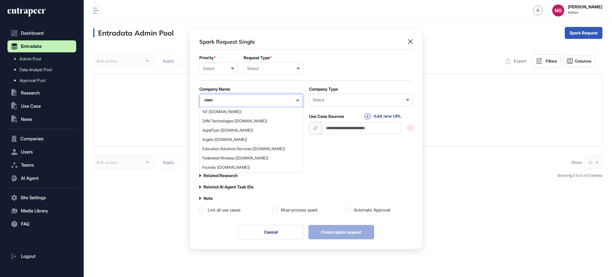
click at [237, 102] on input "text" at bounding box center [247, 100] width 88 height 5
paste input "**********"
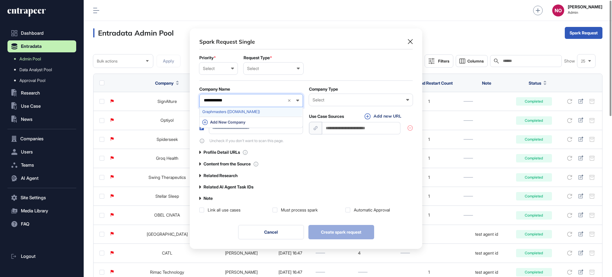
type input "**********"
click at [232, 112] on span "Graphmasters ([DOMAIN_NAME])" at bounding box center [250, 111] width 97 height 4
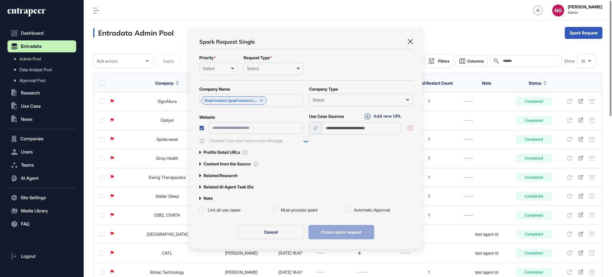
type input "**********"
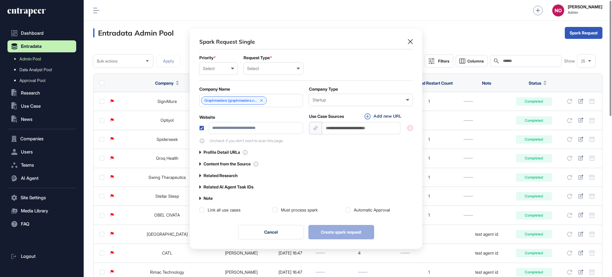
click at [224, 69] on div "Select" at bounding box center [218, 68] width 31 height 5
click at [0, 0] on div "Urgent" at bounding box center [0, 0] width 0 height 0
click at [256, 71] on div "Select User Company Customer Request ID" at bounding box center [274, 68] width 60 height 12
click at [0, 0] on div "User" at bounding box center [0, 0] width 0 height 0
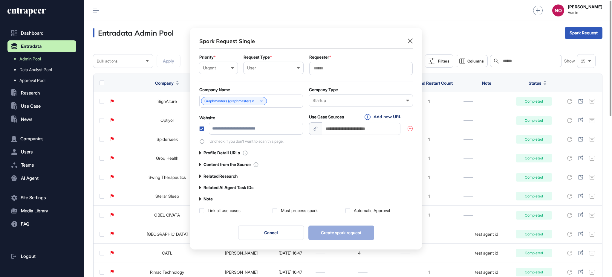
click at [329, 70] on input "text" at bounding box center [361, 68] width 96 height 5
type input "*******"
click at [332, 79] on span "[PERSON_NAME]" at bounding box center [360, 79] width 97 height 4
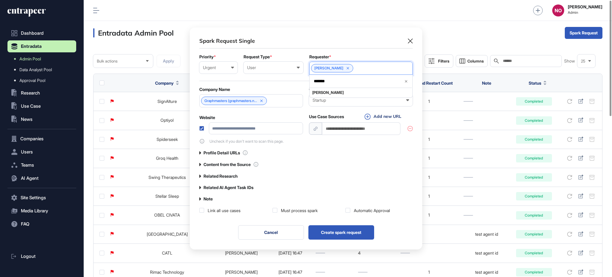
scroll to position [221, 232]
click at [359, 209] on div "Automatic Approval" at bounding box center [372, 210] width 36 height 6
click at [353, 230] on button "Create spark request" at bounding box center [341, 232] width 66 height 14
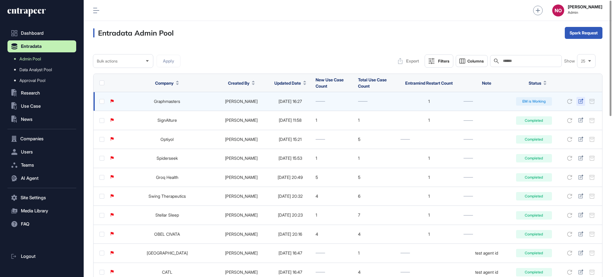
click at [581, 102] on icon at bounding box center [580, 101] width 5 height 5
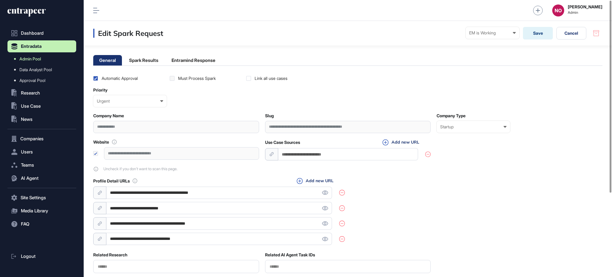
click at [53, 56] on link "Admin Pool" at bounding box center [43, 58] width 66 height 11
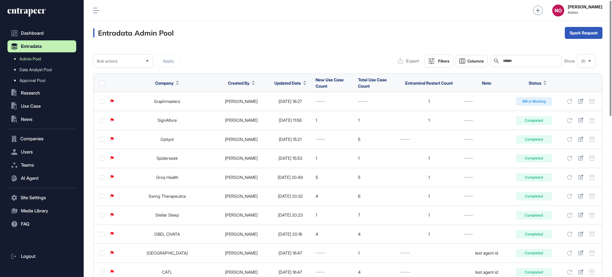
click at [444, 62] on div "Filters" at bounding box center [443, 61] width 11 height 5
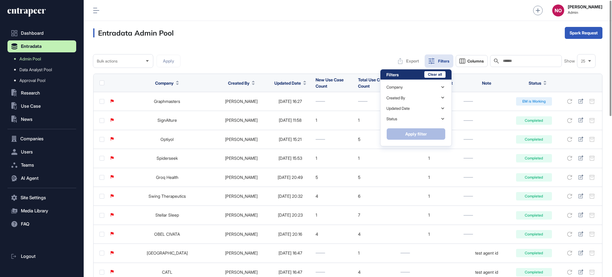
click at [444, 62] on div "Filters" at bounding box center [443, 61] width 11 height 5
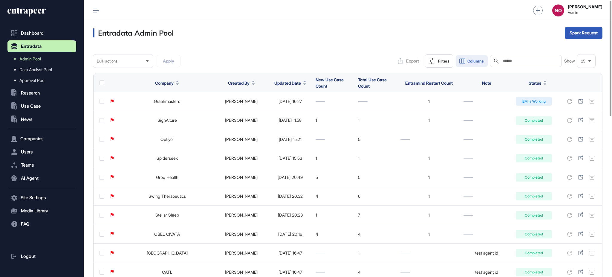
click at [461, 63] on icon at bounding box center [462, 61] width 5 height 4
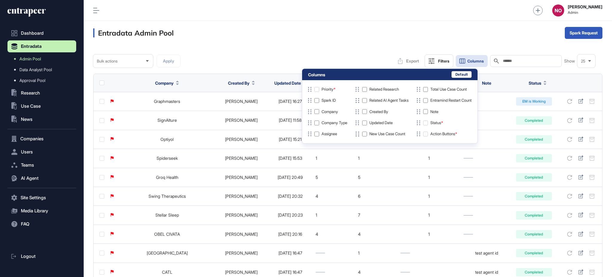
click at [369, 100] on div "Related AI Agent Tasks" at bounding box center [381, 100] width 54 height 6
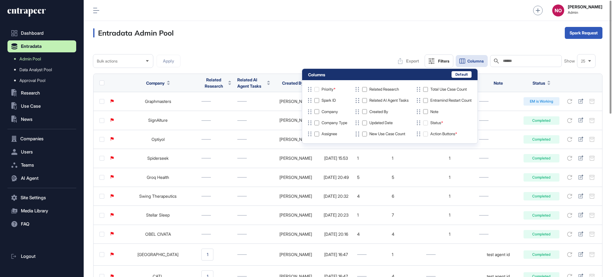
click at [323, 26] on div "Entradata Admin Pool Spark Request" at bounding box center [348, 33] width 528 height 24
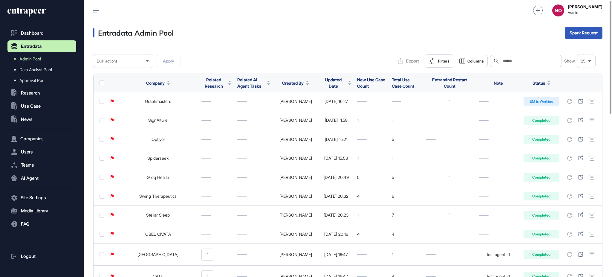
click at [348, 82] on icon at bounding box center [349, 81] width 3 height 1
click at [336, 104] on div "Sort Descending" at bounding box center [329, 108] width 37 height 9
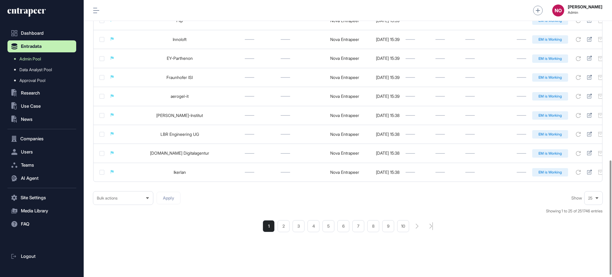
scroll to position [391, 0]
click at [371, 227] on li "8" at bounding box center [373, 226] width 12 height 12
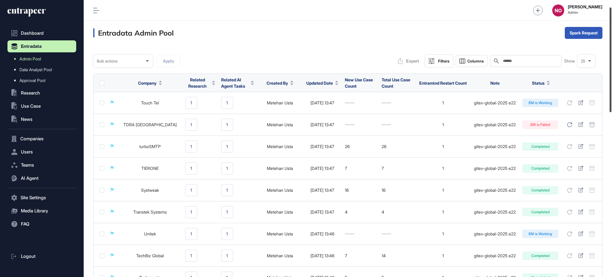
click at [611, 91] on div at bounding box center [611, 59] width 2 height 105
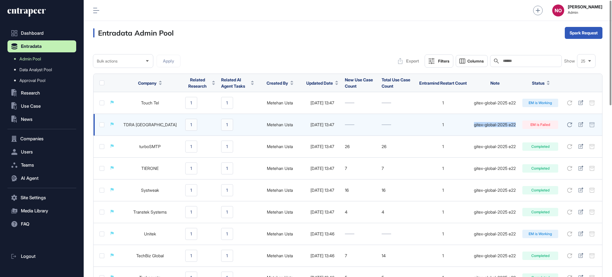
drag, startPoint x: 474, startPoint y: 125, endPoint x: 517, endPoint y: 126, distance: 42.8
click at [516, 126] on div "gitex-global-2025 e22" at bounding box center [494, 124] width 43 height 5
copy div "gitex-global-2025 e22"
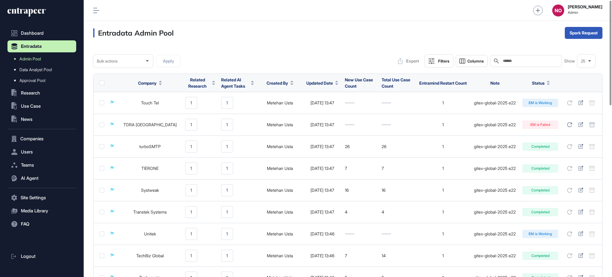
click at [523, 63] on div "Search" at bounding box center [526, 61] width 72 height 12
paste input "**********"
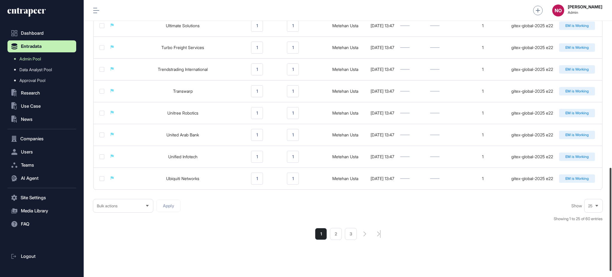
scroll to position [454, 0]
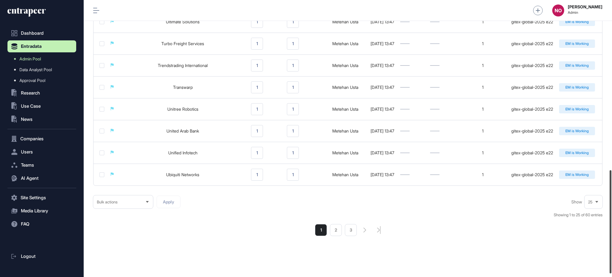
drag, startPoint x: 611, startPoint y: 80, endPoint x: 610, endPoint y: 249, distance: 168.6
click at [610, 249] on div at bounding box center [611, 221] width 2 height 103
type input "**********"
click at [336, 236] on li "2" at bounding box center [336, 230] width 12 height 12
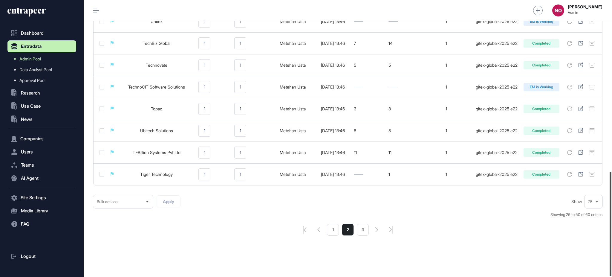
scroll to position [456, 0]
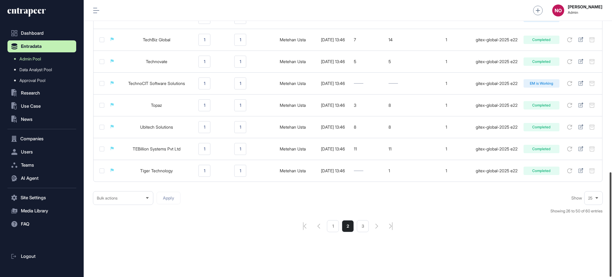
drag, startPoint x: 611, startPoint y: 82, endPoint x: 611, endPoint y: 264, distance: 181.7
click at [611, 264] on div at bounding box center [611, 224] width 2 height 104
click at [337, 227] on li "1" at bounding box center [333, 226] width 12 height 12
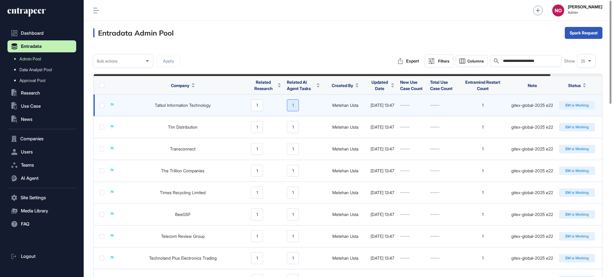
click at [299, 105] on div "1" at bounding box center [293, 105] width 12 height 12
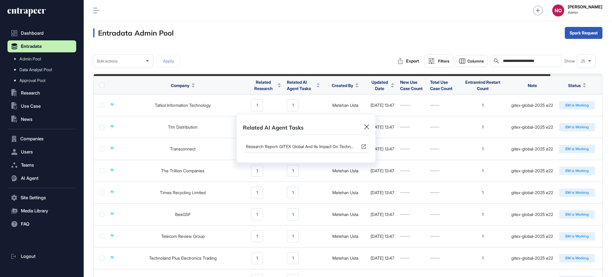
drag, startPoint x: 544, startPoint y: 151, endPoint x: 611, endPoint y: 153, distance: 67.6
click at [611, 153] on div "Related AI Agent Tasks Research Report: GITEX Global and Its Impact on Technolo…" at bounding box center [306, 138] width 612 height 277
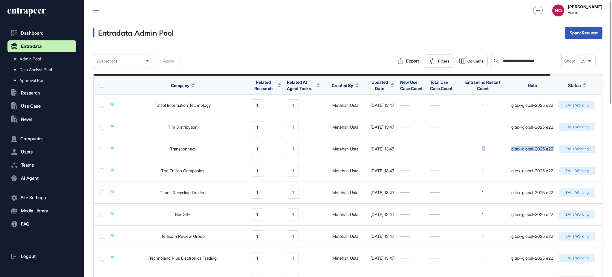
scroll to position [0, 57]
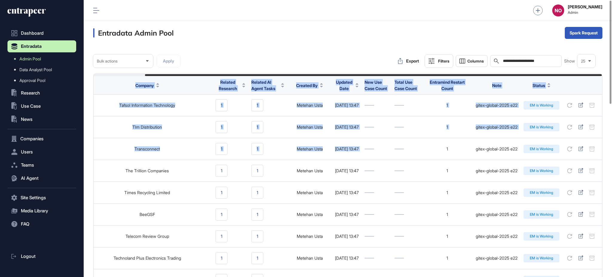
drag, startPoint x: 489, startPoint y: 142, endPoint x: 611, endPoint y: 149, distance: 122.4
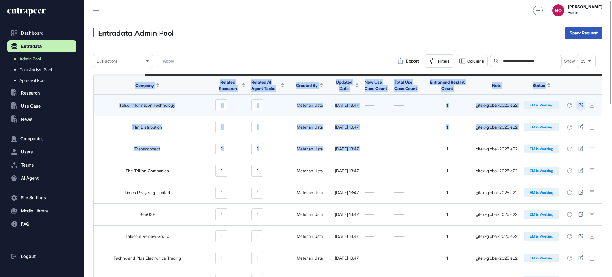
click at [580, 107] on link at bounding box center [580, 104] width 5 height 5
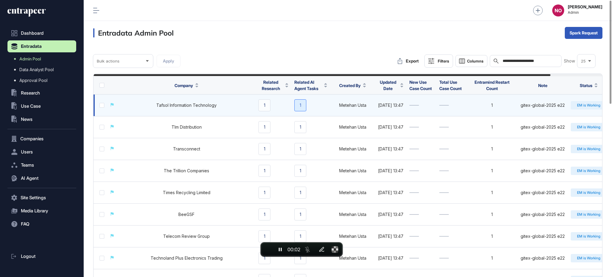
click at [298, 103] on div "1" at bounding box center [300, 105] width 12 height 12
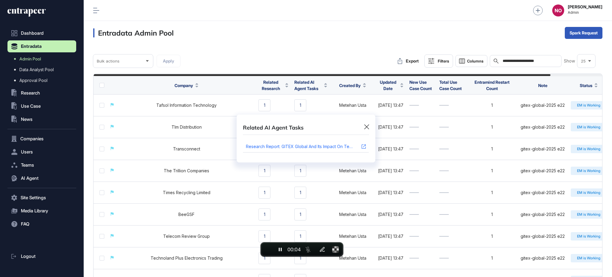
click at [279, 146] on div "Research Report: GITEX Global and Its Impact on Technology Diffusion and Innova…" at bounding box center [300, 146] width 108 height 4
click at [264, 105] on div "Related AI Agent Tasks Research Report: GITEX Global and Its Impact on Technolo…" at bounding box center [306, 138] width 612 height 277
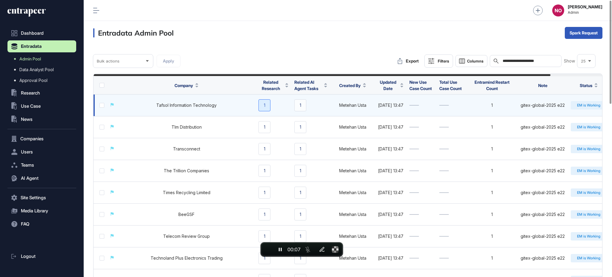
click at [266, 107] on div "1" at bounding box center [264, 105] width 12 height 12
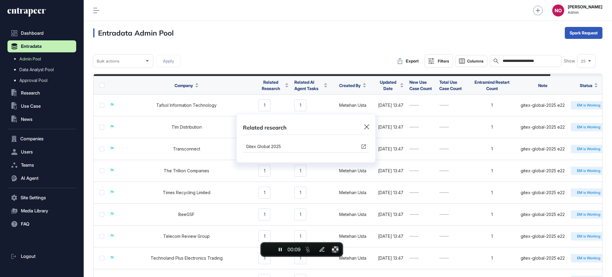
click at [367, 126] on icon at bounding box center [366, 126] width 5 height 5
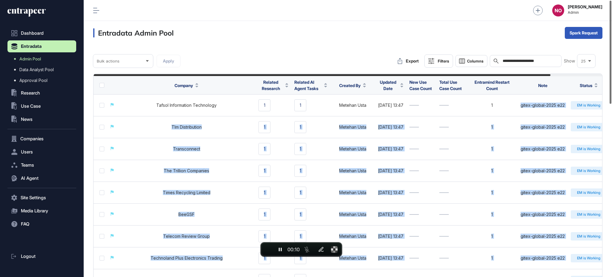
scroll to position [0, 57]
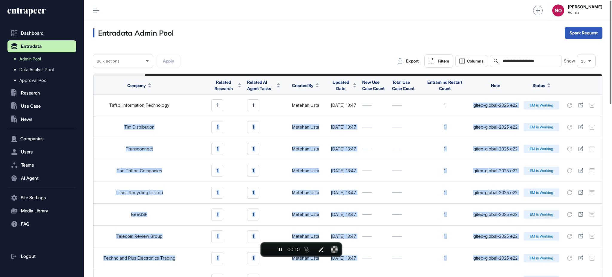
drag, startPoint x: 515, startPoint y: 108, endPoint x: 611, endPoint y: 104, distance: 96.9
click at [611, 104] on div "**********" at bounding box center [348, 138] width 528 height 277
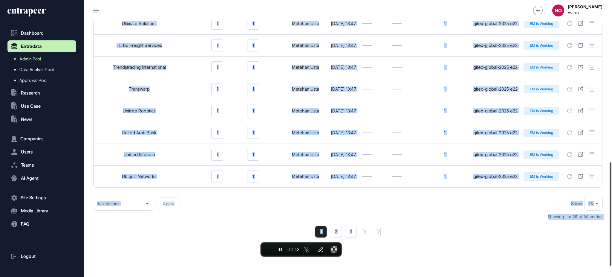
scroll to position [462, 0]
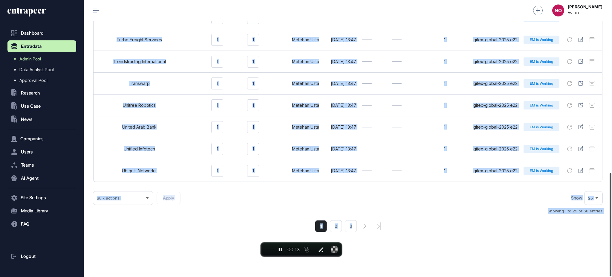
drag, startPoint x: 611, startPoint y: 101, endPoint x: 561, endPoint y: 244, distance: 152.0
click at [611, 266] on div at bounding box center [611, 224] width 2 height 103
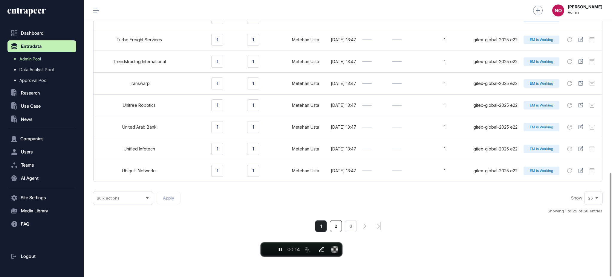
click at [340, 228] on li "2" at bounding box center [336, 226] width 12 height 12
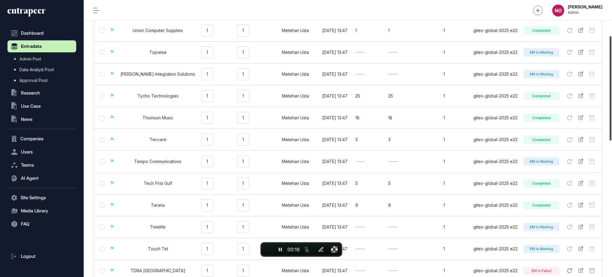
scroll to position [92, 0]
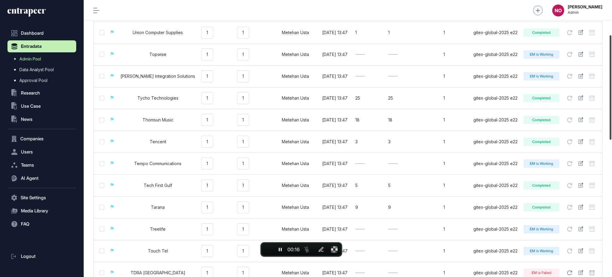
drag, startPoint x: 611, startPoint y: 76, endPoint x: 611, endPoint y: 110, distance: 34.7
click at [611, 110] on div at bounding box center [611, 87] width 2 height 104
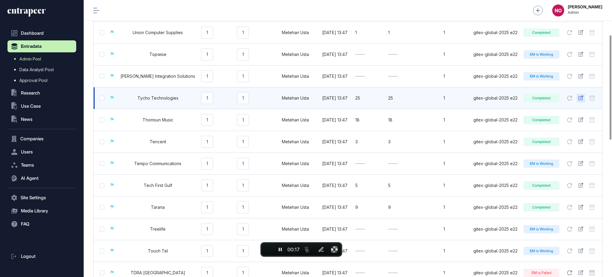
click at [582, 99] on icon at bounding box center [580, 97] width 5 height 5
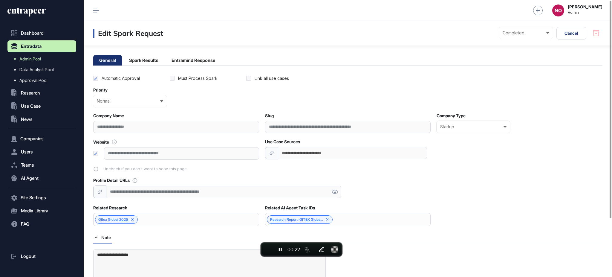
drag, startPoint x: 109, startPoint y: 233, endPoint x: 126, endPoint y: 227, distance: 18.6
click at [123, 229] on div "**********" at bounding box center [347, 190] width 509 height 230
click at [268, 249] on span "End recording" at bounding box center [268, 249] width 0 height 0
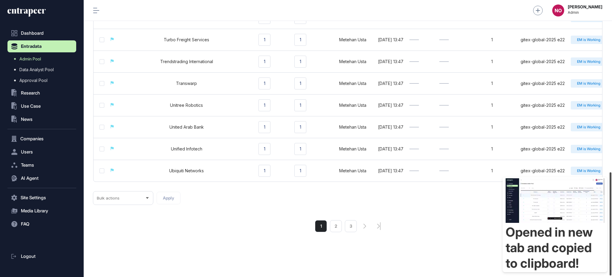
scroll to position [460, 0]
drag, startPoint x: 611, startPoint y: 85, endPoint x: 611, endPoint y: 257, distance: 171.5
click at [611, 257] on div at bounding box center [611, 223] width 2 height 103
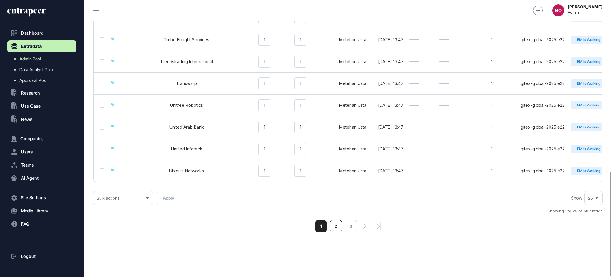
click at [338, 229] on li "2" at bounding box center [336, 226] width 12 height 12
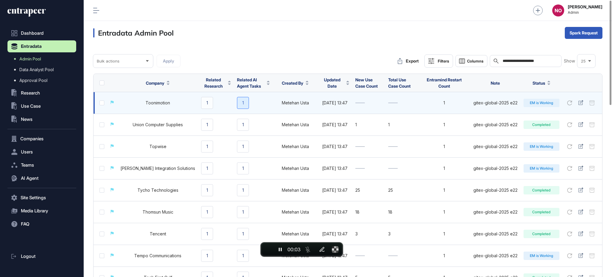
click at [237, 103] on div "1" at bounding box center [243, 103] width 12 height 12
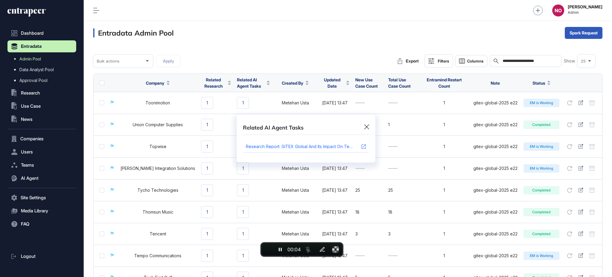
click at [271, 146] on div "Research Report: GITEX Global and Its Impact on Technology Diffusion and Innova…" at bounding box center [300, 146] width 108 height 4
click at [195, 101] on div "Related AI Agent Tasks Research Report: GITEX Global and Its Impact on Technolo…" at bounding box center [306, 138] width 612 height 277
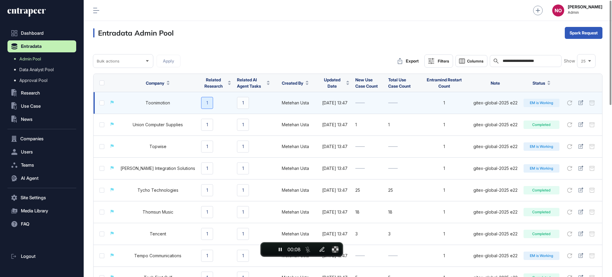
click at [201, 104] on div "1" at bounding box center [207, 103] width 12 height 12
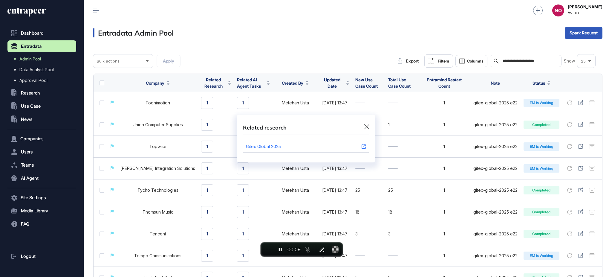
click at [273, 148] on div "Gitex Global 2025" at bounding box center [300, 146] width 108 height 4
click at [583, 124] on div "Related research Gitex Global 2025" at bounding box center [306, 138] width 612 height 277
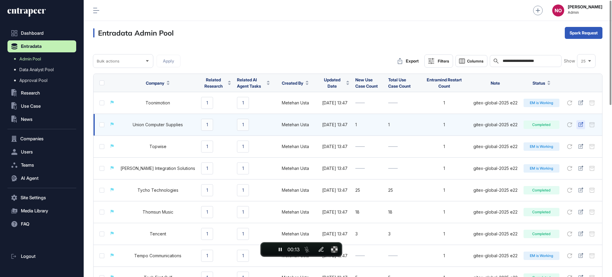
click at [579, 124] on icon at bounding box center [580, 124] width 5 height 5
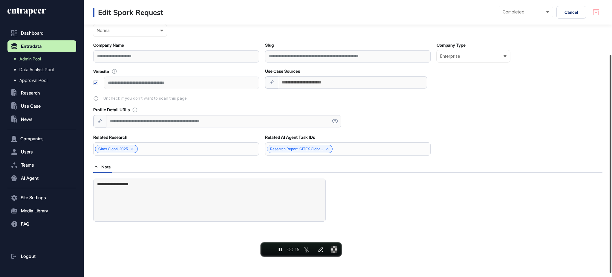
scroll to position [72, 0]
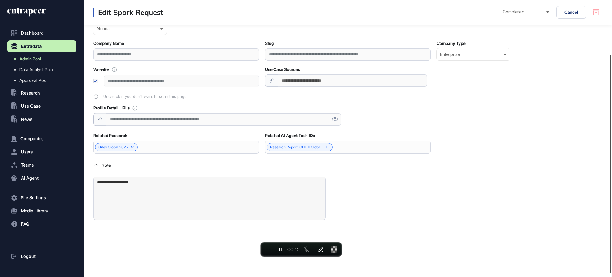
drag, startPoint x: 611, startPoint y: 133, endPoint x: 611, endPoint y: 165, distance: 32.3
click at [611, 165] on div at bounding box center [611, 164] width 2 height 218
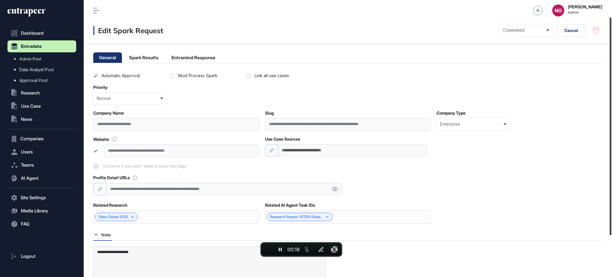
scroll to position [0, 0]
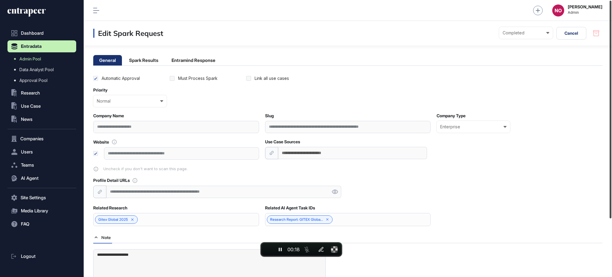
drag, startPoint x: 611, startPoint y: 156, endPoint x: 611, endPoint y: 88, distance: 67.8
click at [611, 88] on div at bounding box center [611, 110] width 2 height 218
click at [155, 59] on li "Spark Results" at bounding box center [143, 60] width 41 height 10
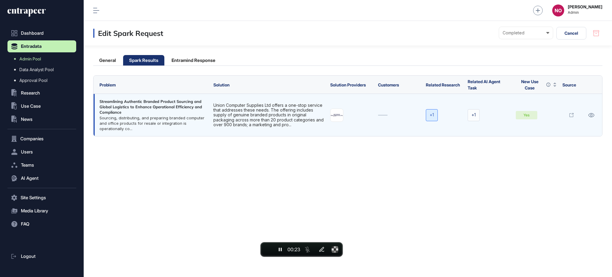
click at [426, 116] on div "+1" at bounding box center [432, 115] width 12 height 12
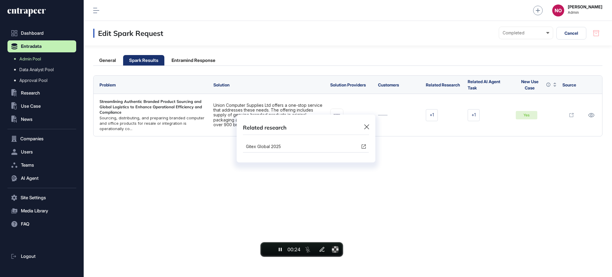
click at [421, 149] on div "Related research Gitex Global 2025" at bounding box center [306, 138] width 612 height 277
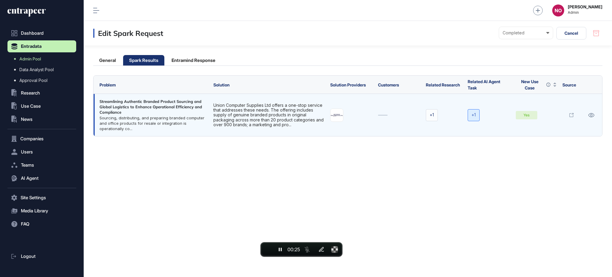
click at [473, 114] on div "+1" at bounding box center [474, 115] width 12 height 12
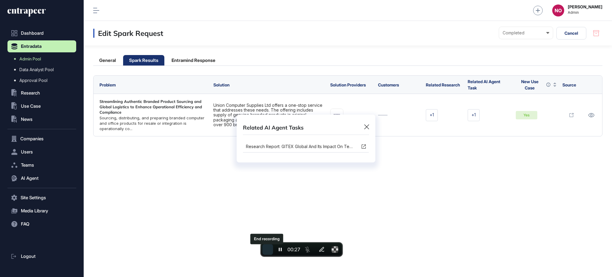
click at [268, 249] on span "End recording" at bounding box center [268, 249] width 0 height 0
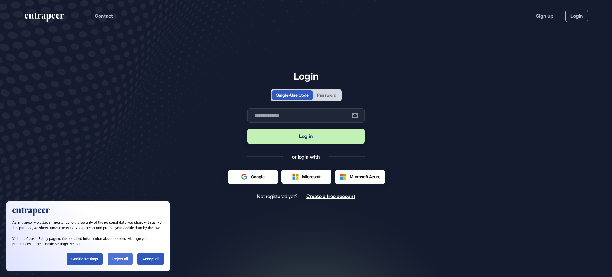
click at [125, 257] on div "Reject all" at bounding box center [120, 259] width 25 height 12
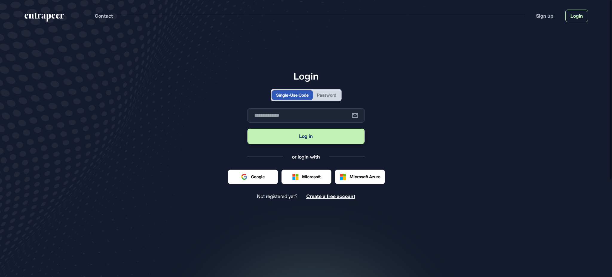
click at [573, 16] on link "Login" at bounding box center [576, 16] width 23 height 13
click at [326, 93] on div "Password" at bounding box center [326, 95] width 19 height 6
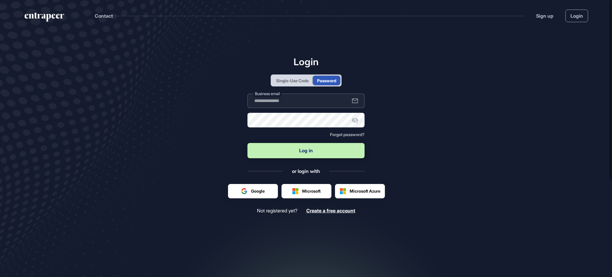
click at [319, 100] on input "text" at bounding box center [305, 101] width 117 height 14
type input "**********"
click at [287, 144] on button "Log in" at bounding box center [305, 150] width 117 height 15
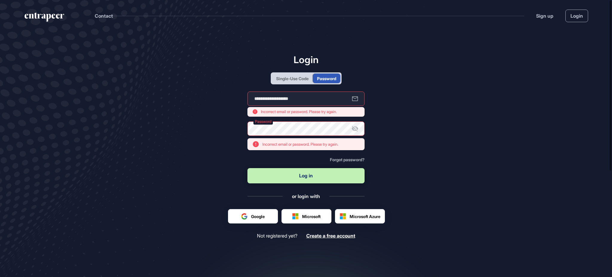
click at [354, 126] on icon at bounding box center [354, 128] width 7 height 7
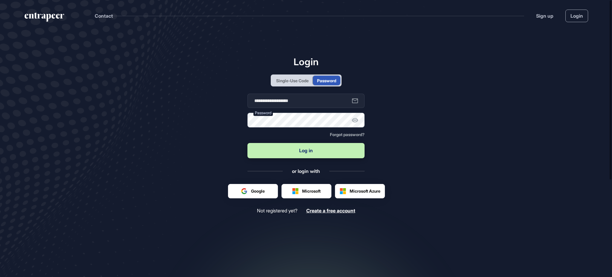
click at [247, 143] on button "Log in" at bounding box center [305, 150] width 117 height 15
